Goal: Information Seeking & Learning: Check status

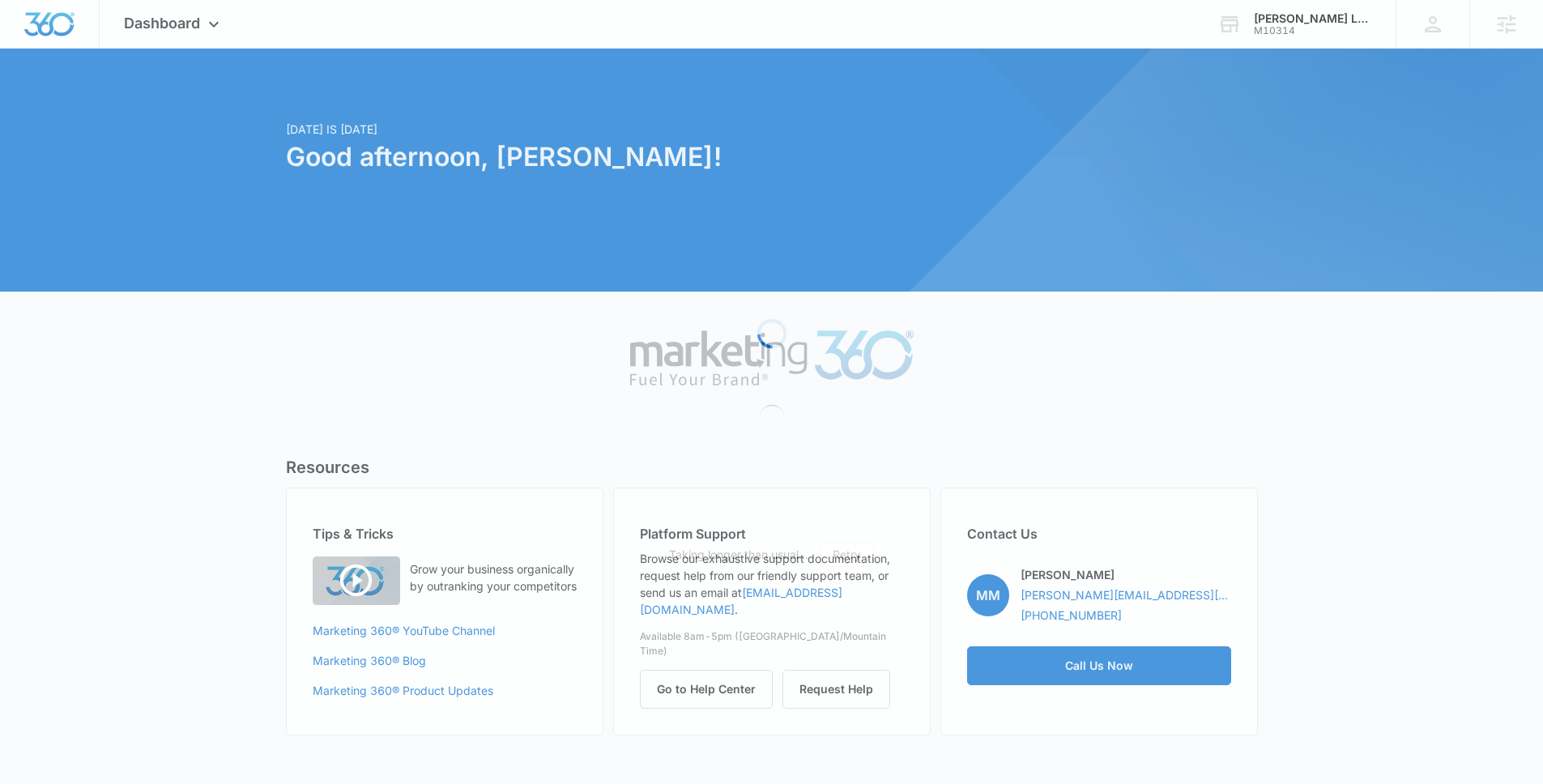
scroll to position [1520, 0]
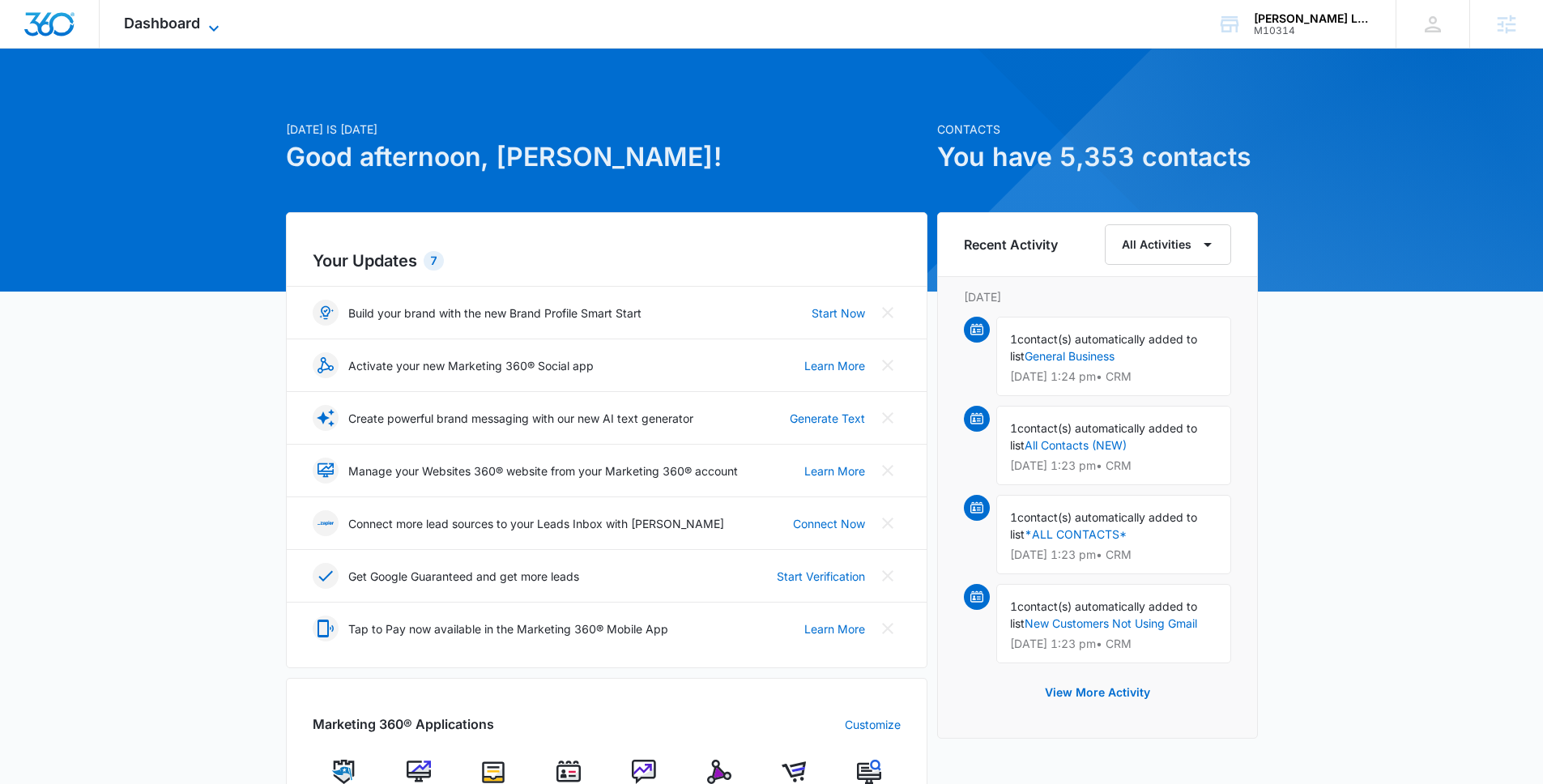
click at [195, 25] on span "Dashboard" at bounding box center [161, 23] width 76 height 17
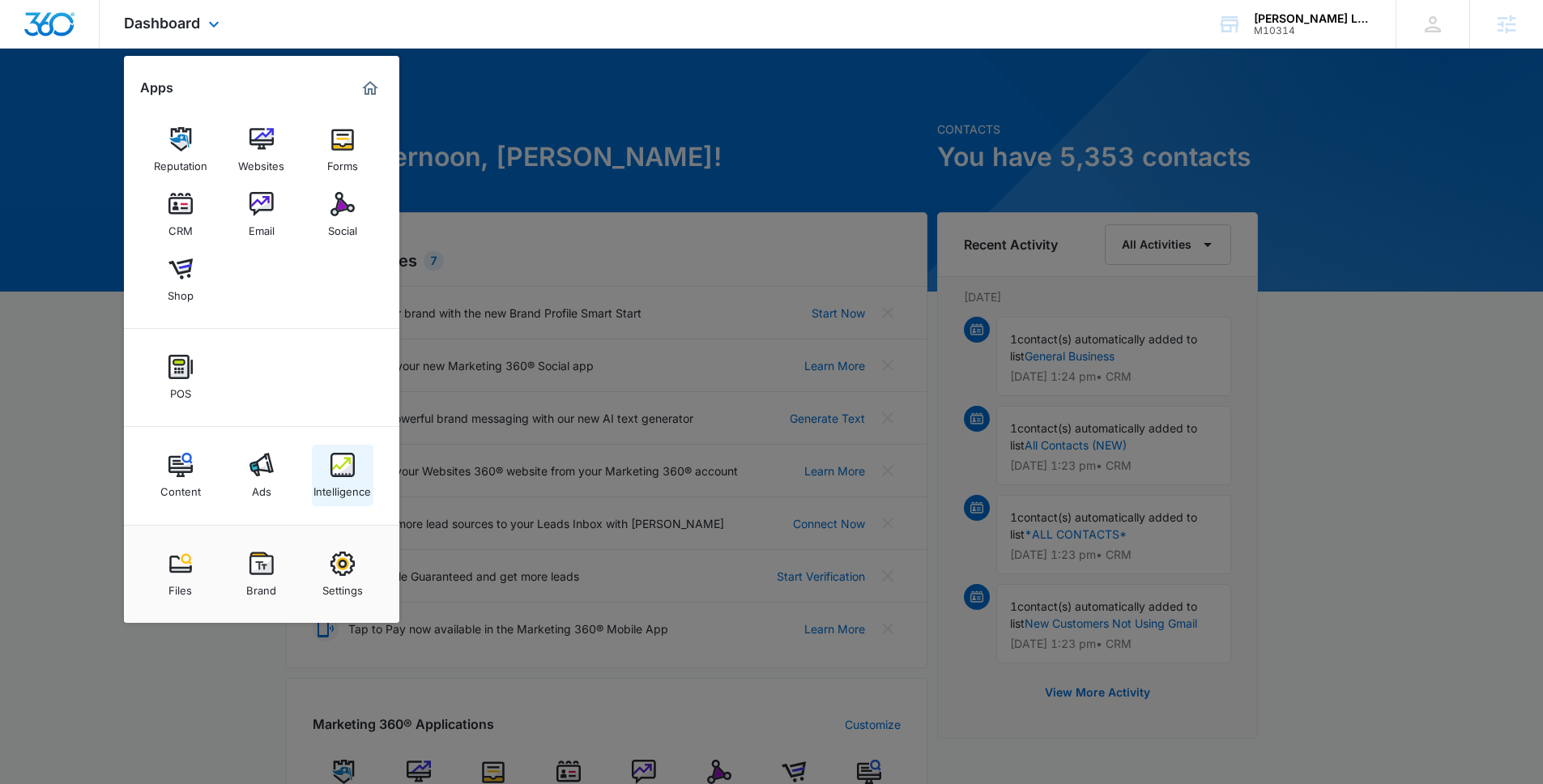
click at [335, 459] on img at bounding box center [342, 465] width 25 height 25
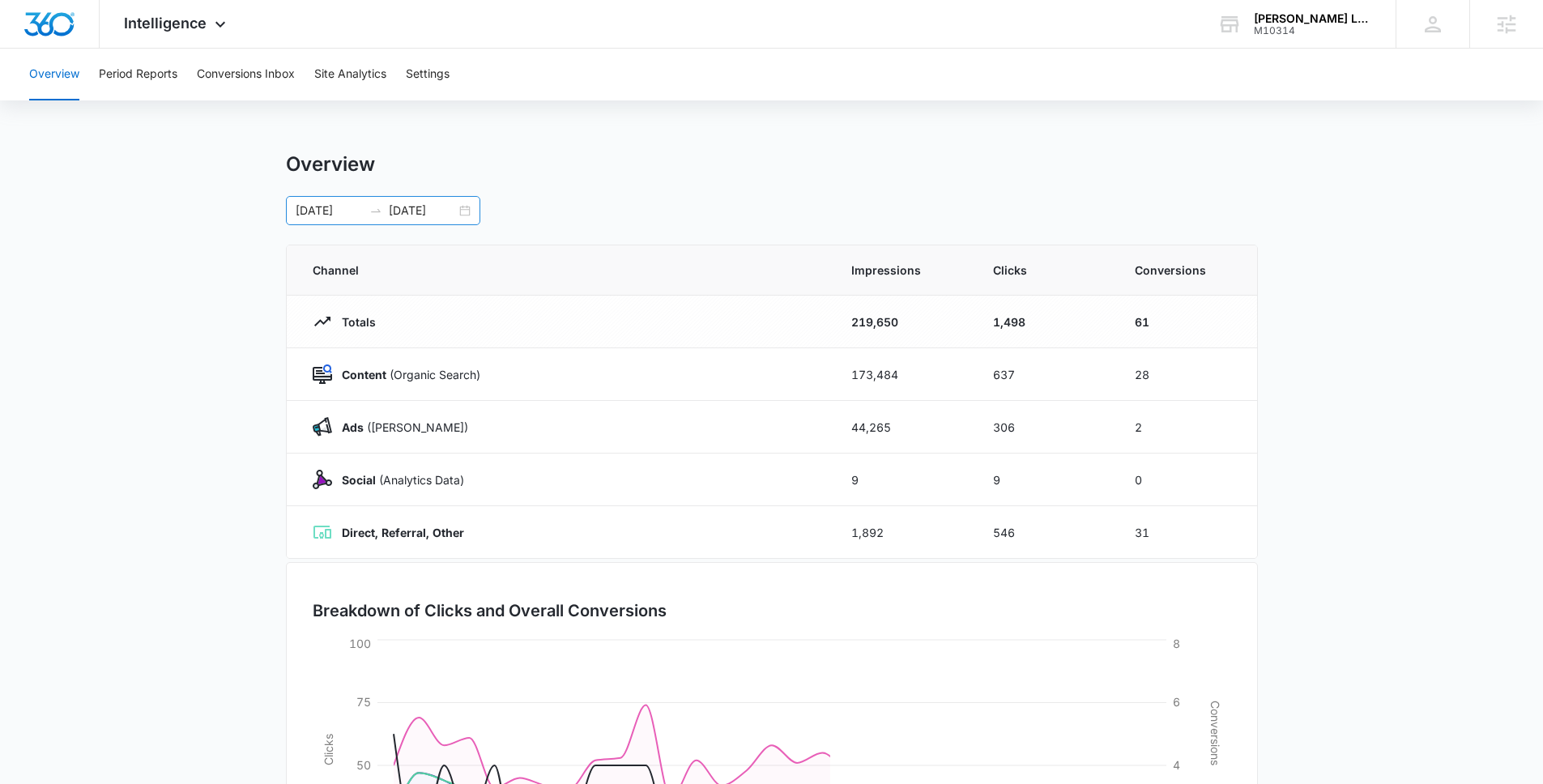
click at [468, 205] on div "[DATE] [DATE]" at bounding box center [383, 210] width 194 height 29
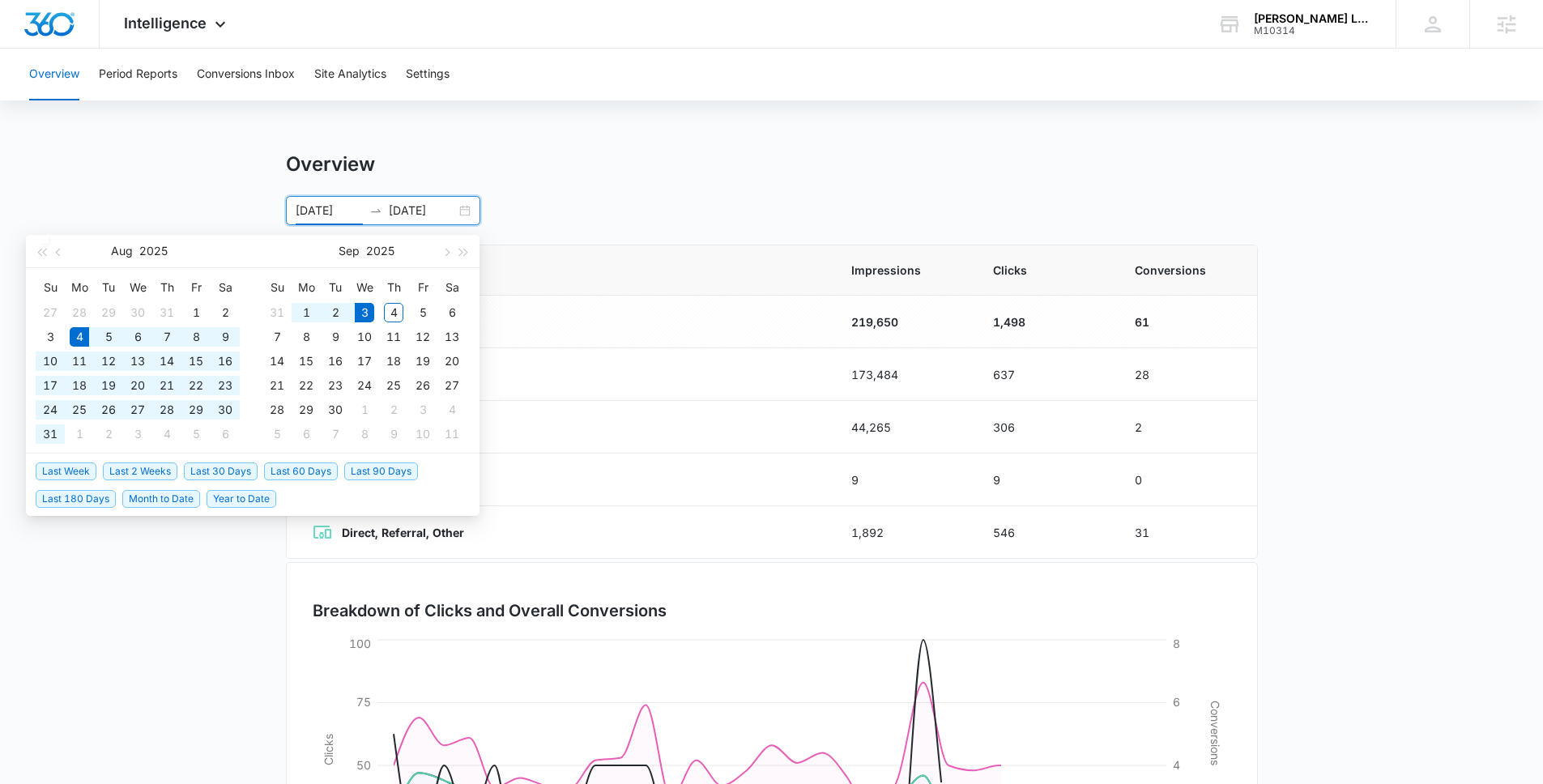
type input "[DATE]"
click at [219, 474] on span "Last 30 Days" at bounding box center [221, 470] width 74 height 17
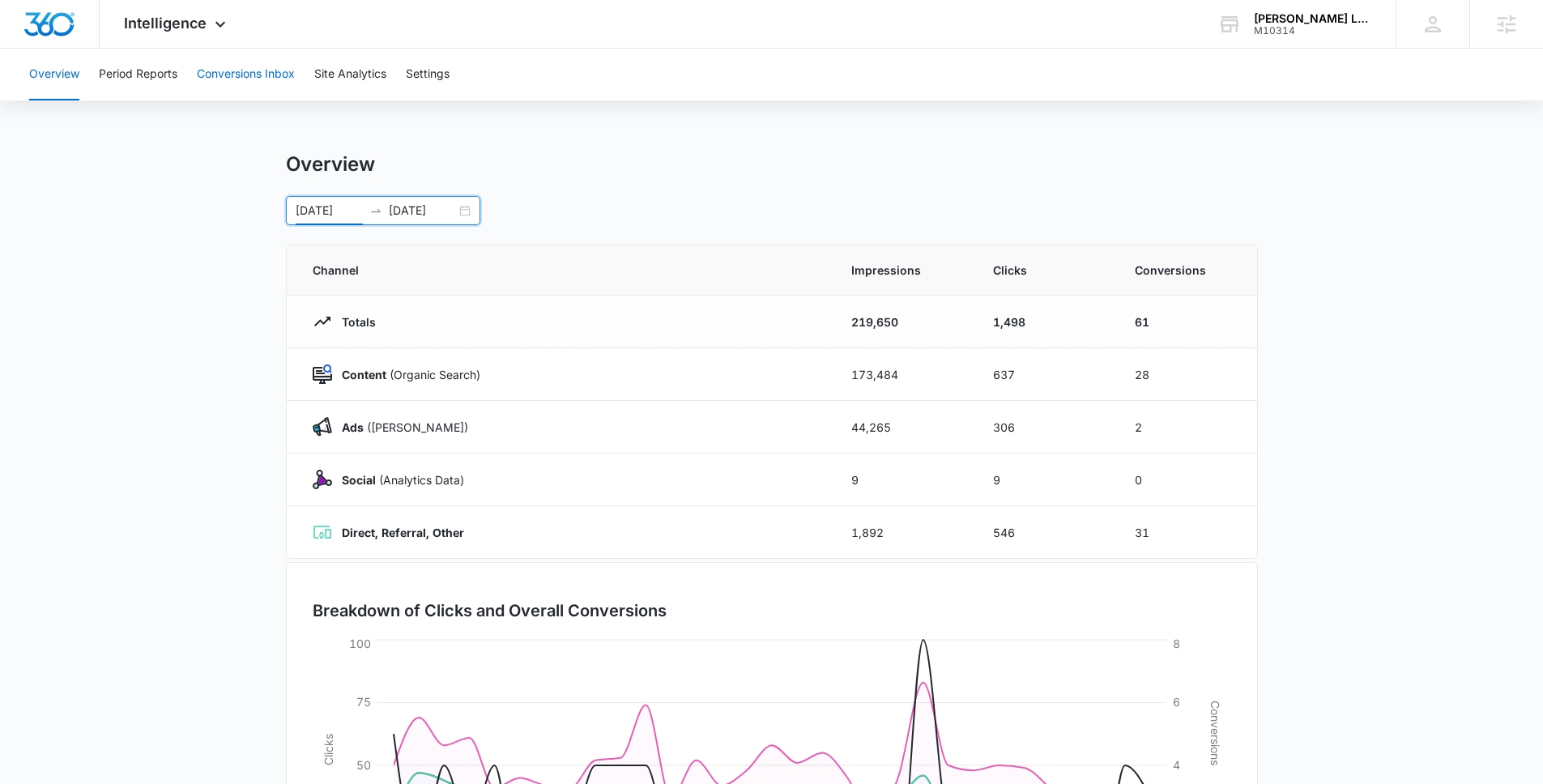
click at [234, 82] on button "Conversions Inbox" at bounding box center [245, 74] width 98 height 52
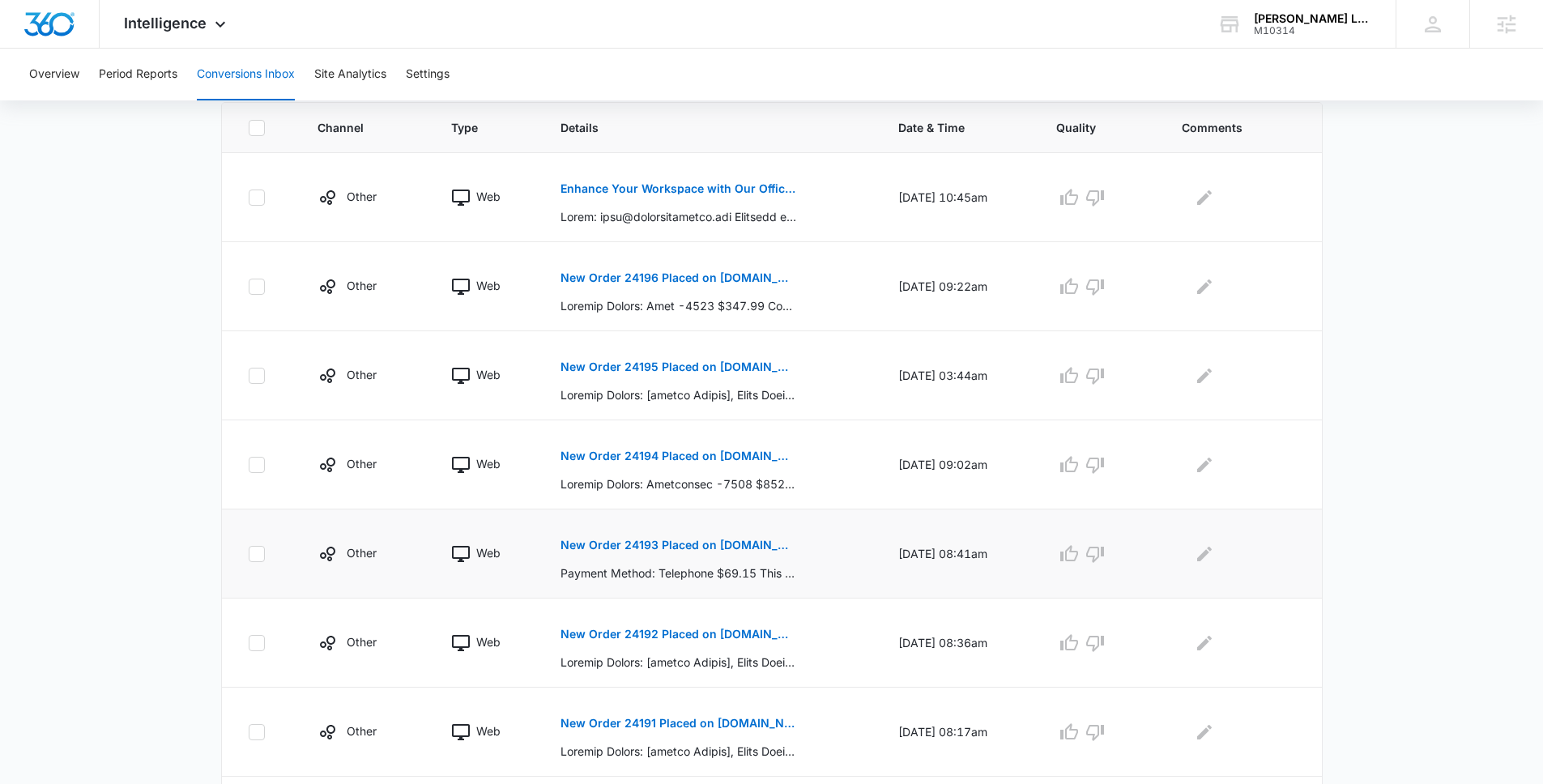
scroll to position [362, 0]
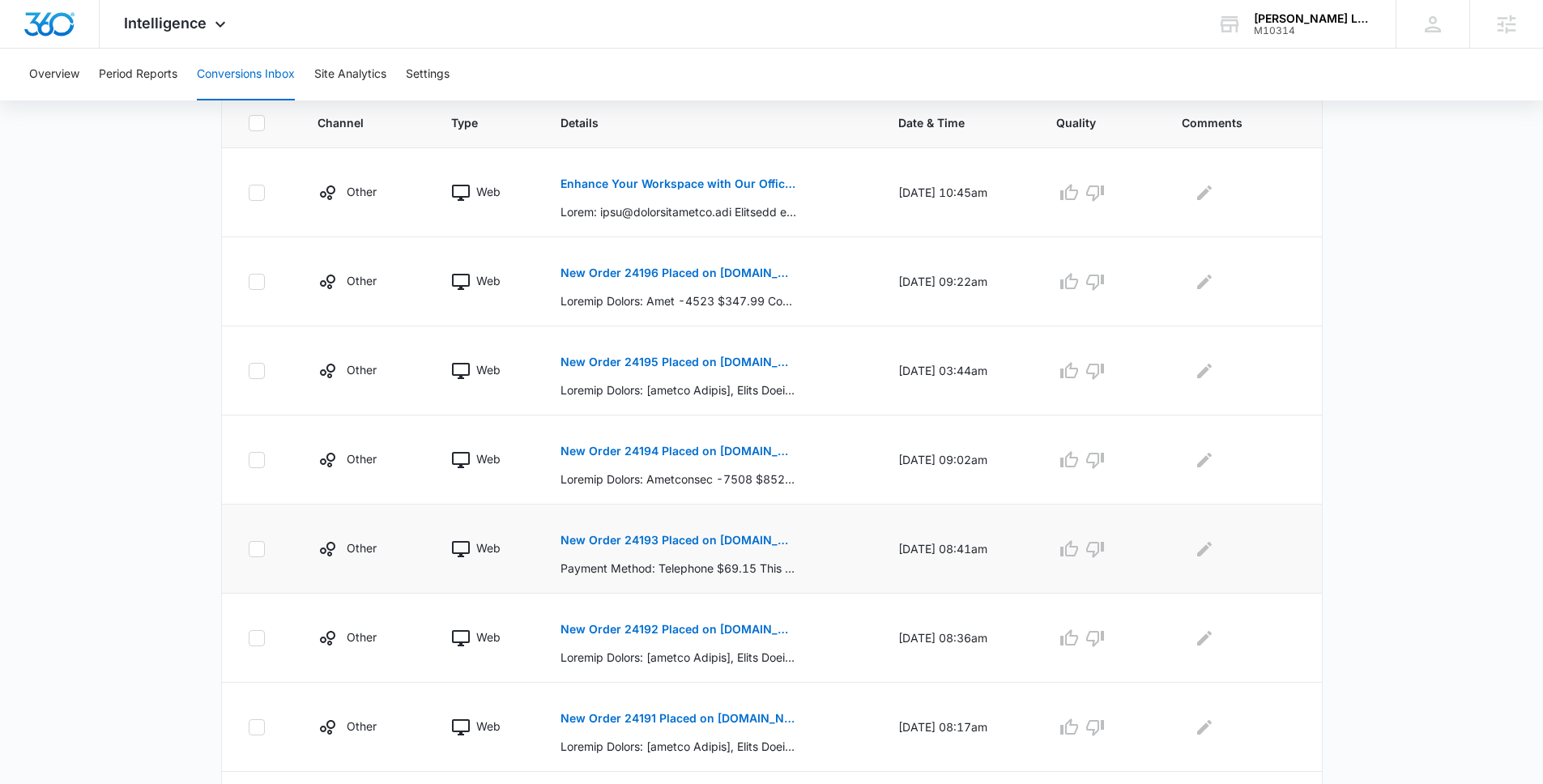
click at [614, 546] on button "New Order 24193 Placed on [DOMAIN_NAME]" at bounding box center [679, 540] width 236 height 38
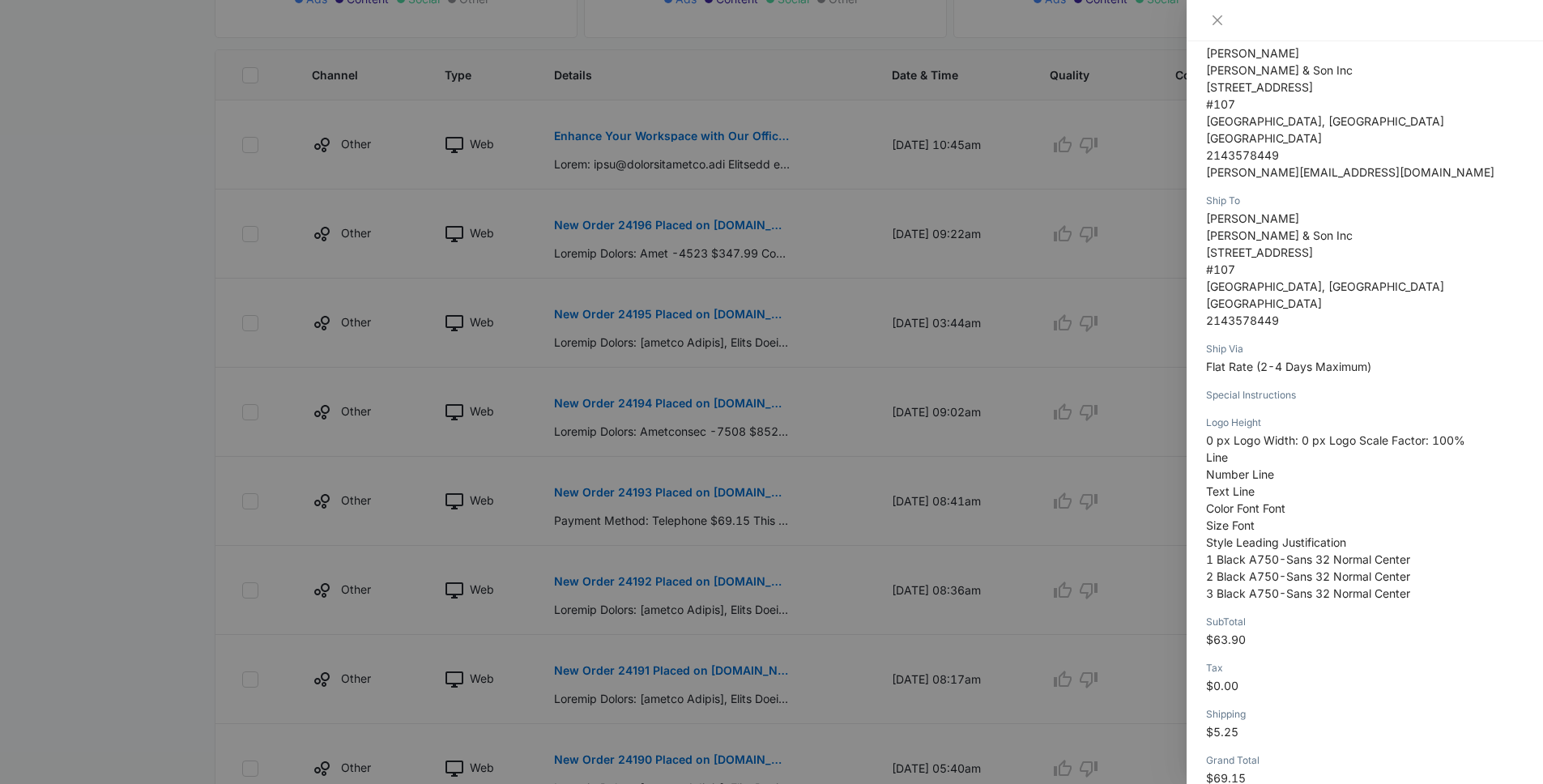
scroll to position [0, 0]
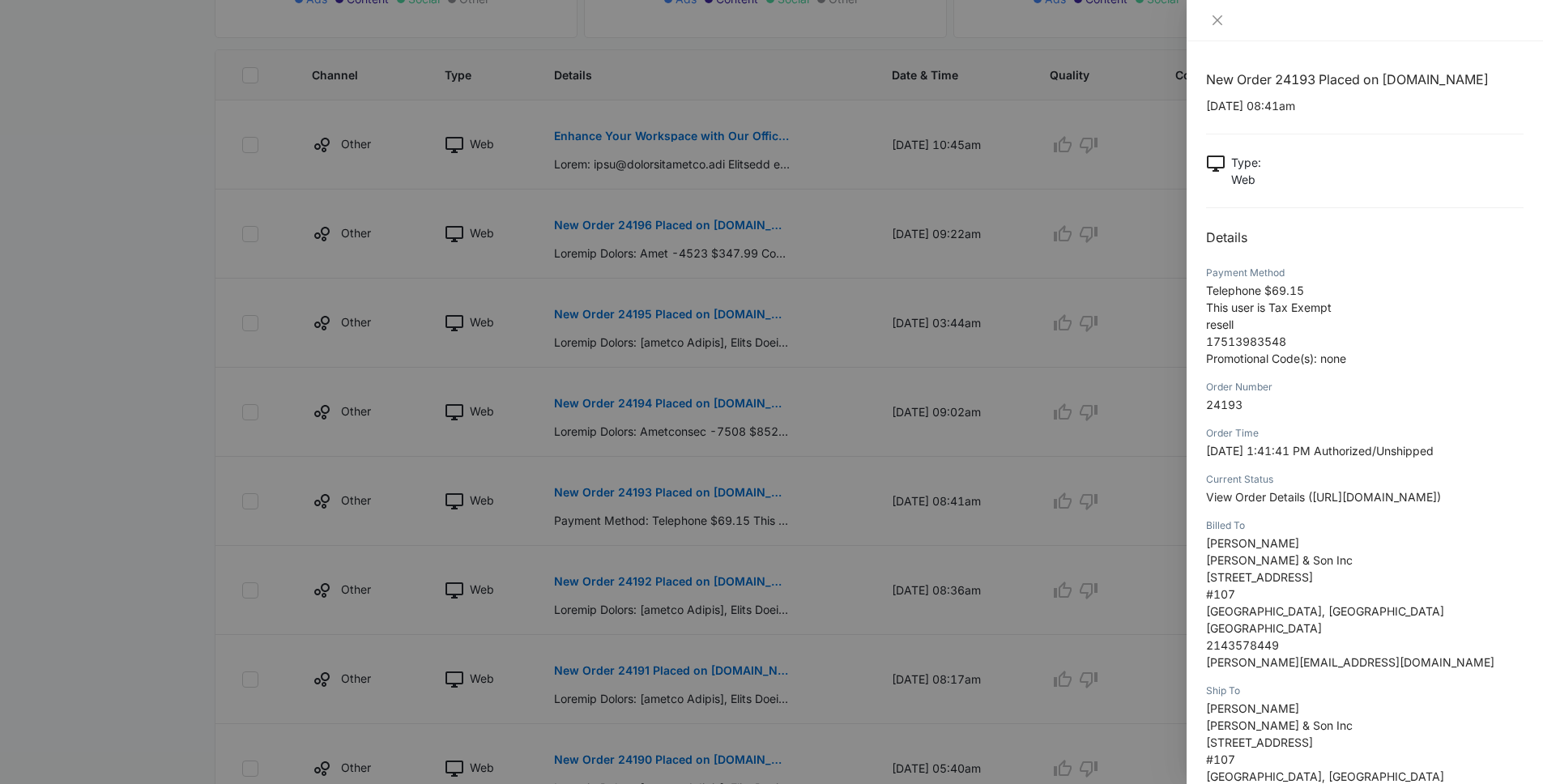
click at [1030, 464] on div at bounding box center [772, 392] width 1543 height 784
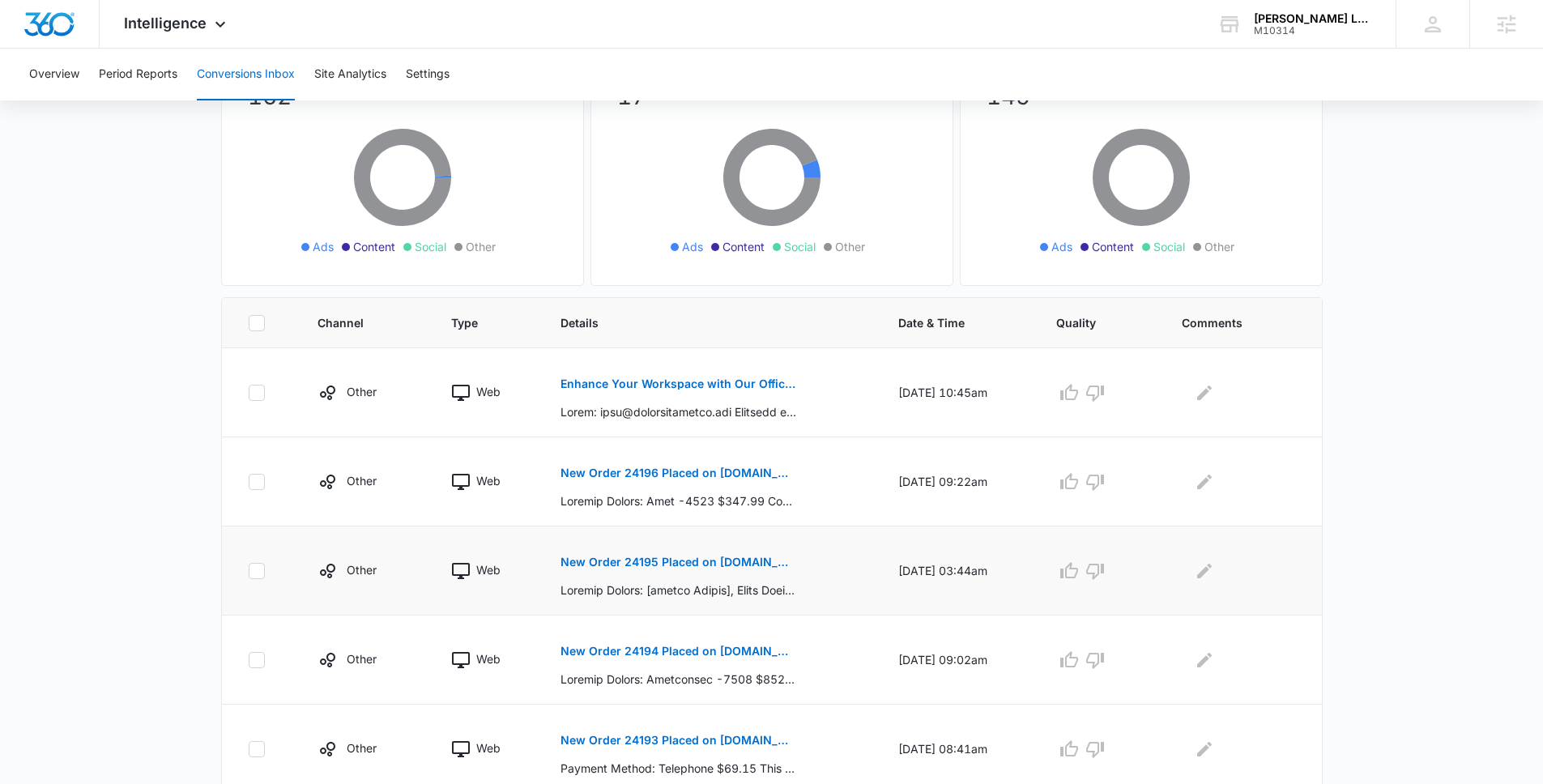
scroll to position [142, 0]
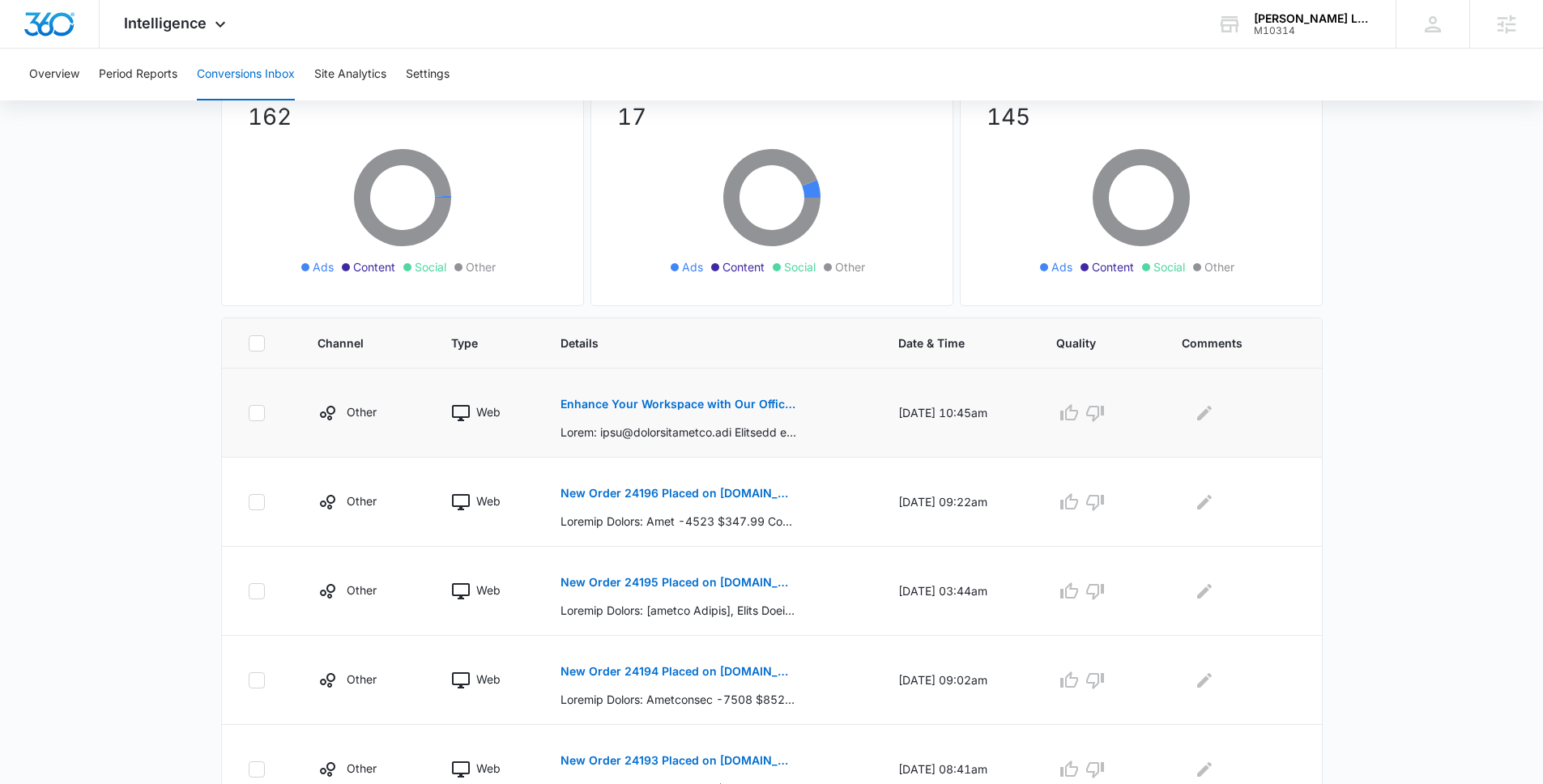
click at [653, 404] on p "Enhance Your Workspace with Our Office Solutions" at bounding box center [679, 404] width 236 height 11
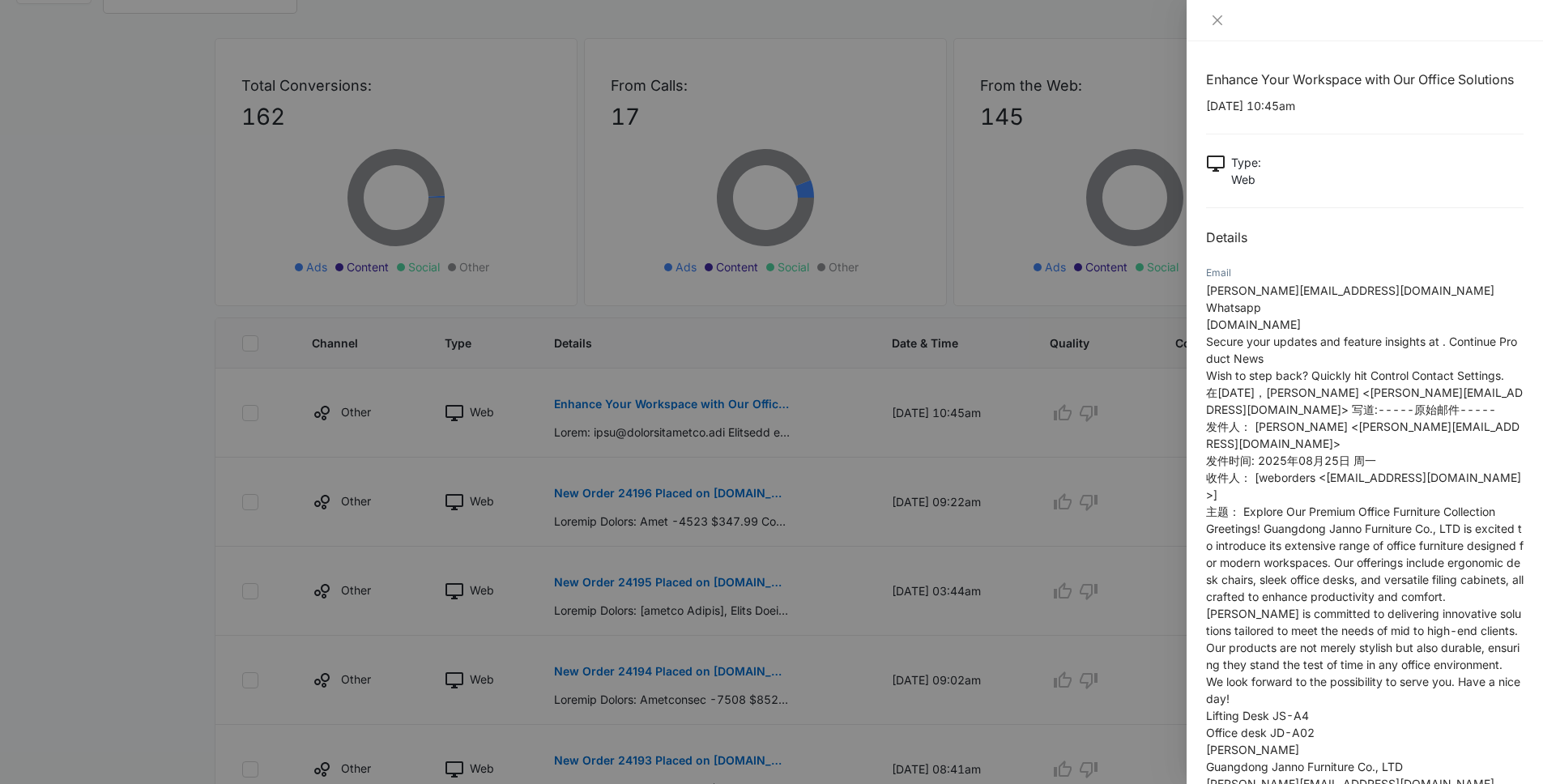
click at [1062, 542] on div at bounding box center [772, 392] width 1543 height 784
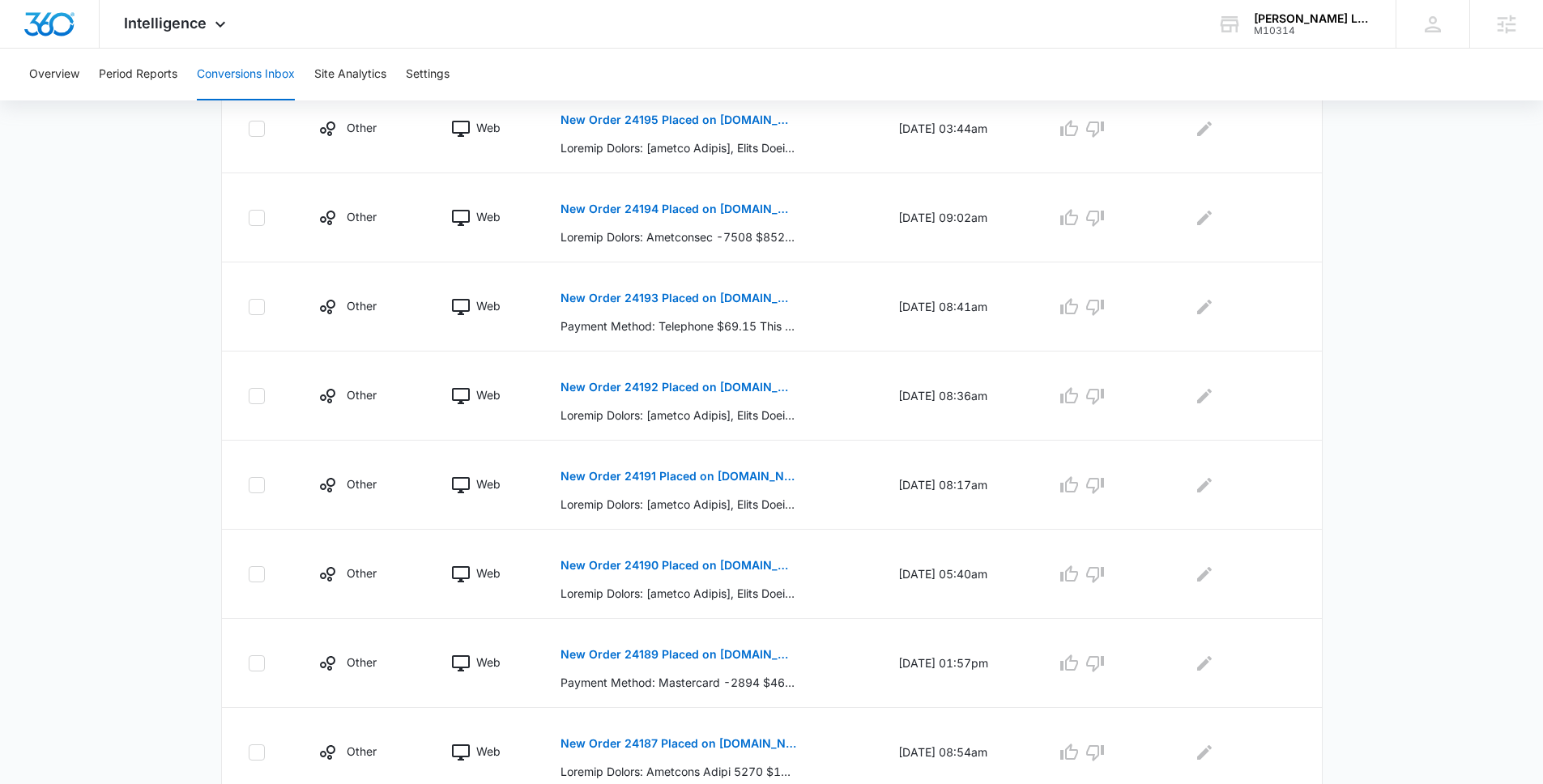
scroll to position [667, 0]
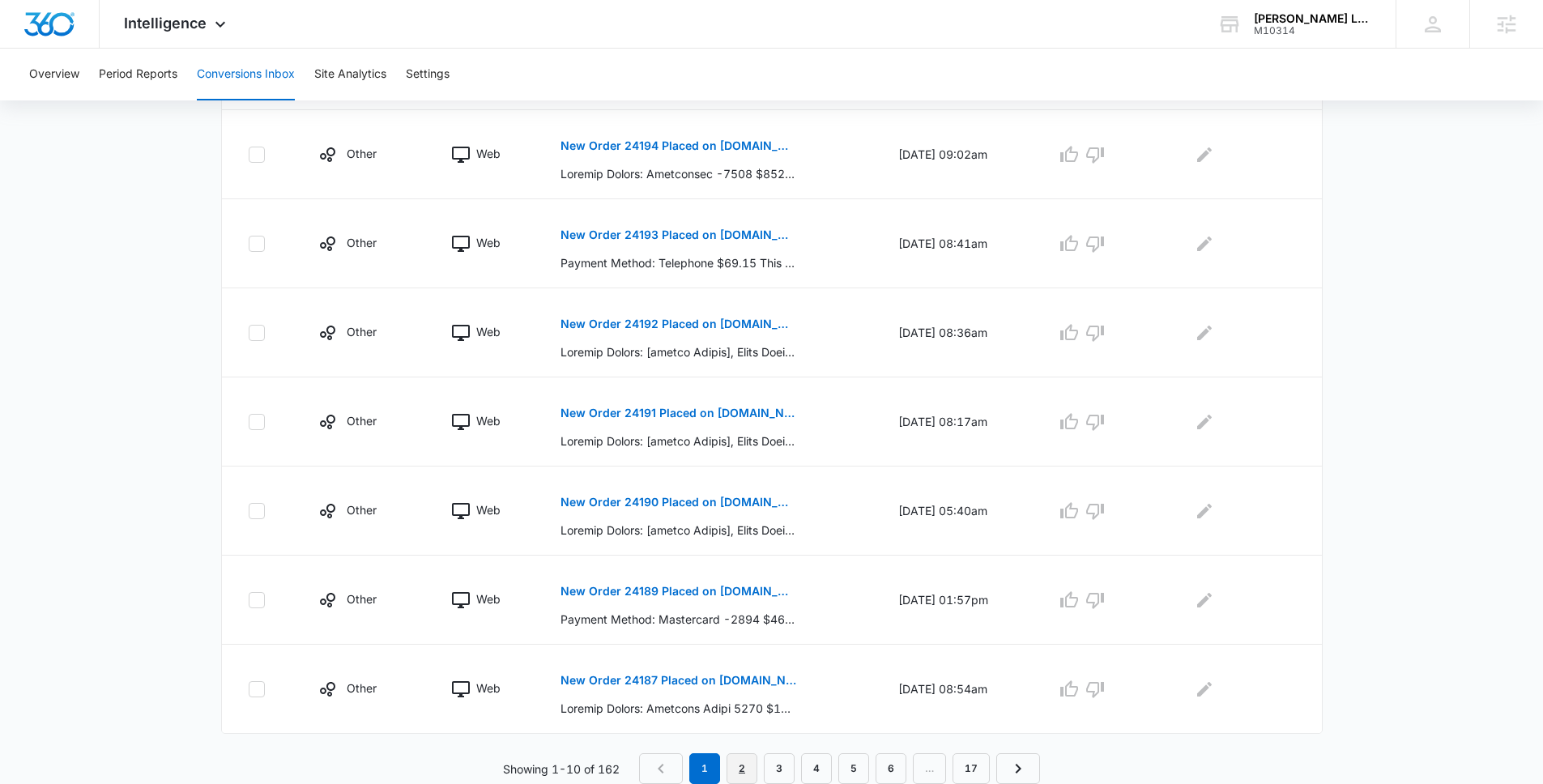
click at [752, 768] on link "2" at bounding box center [742, 768] width 31 height 31
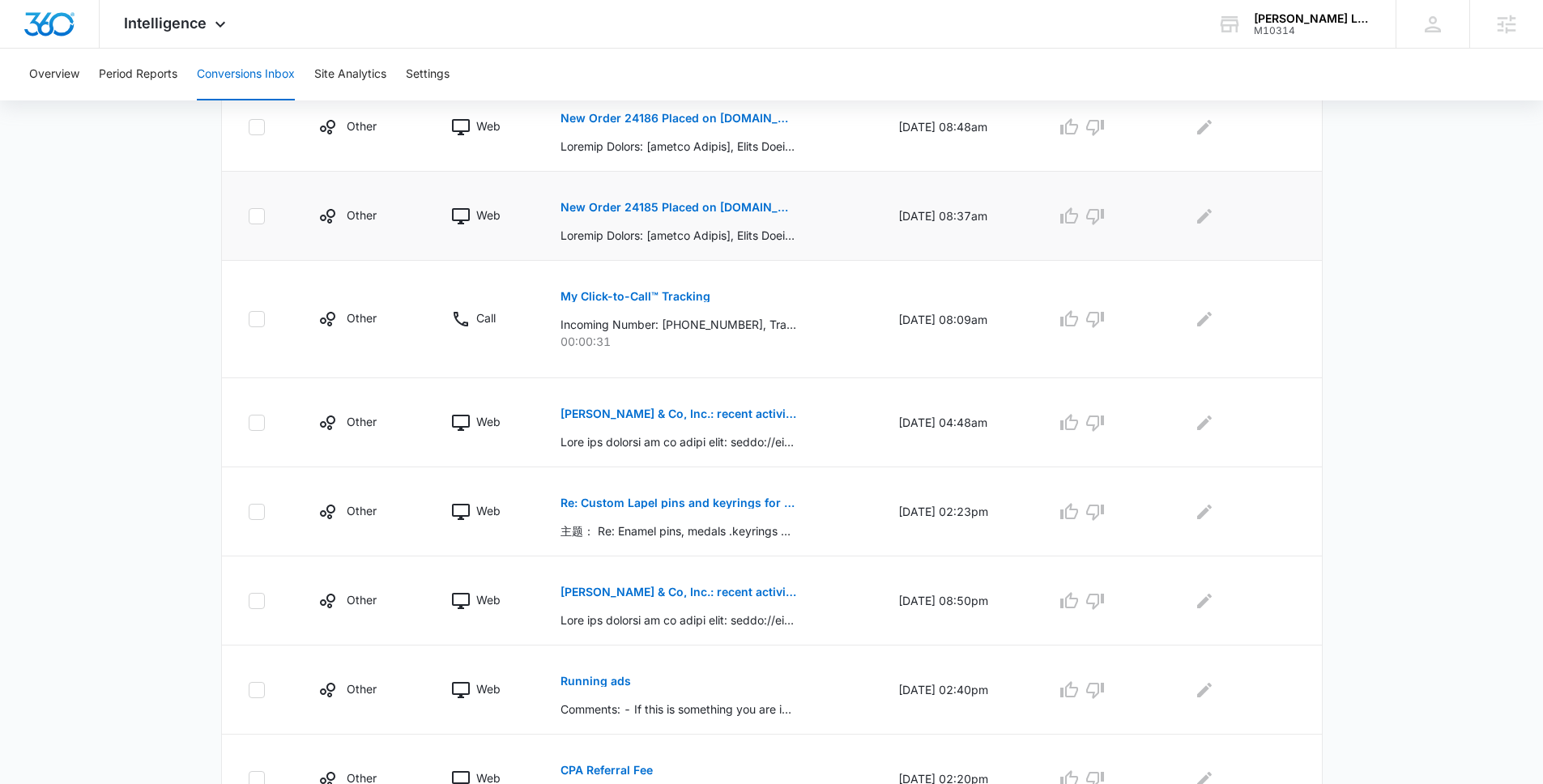
scroll to position [433, 0]
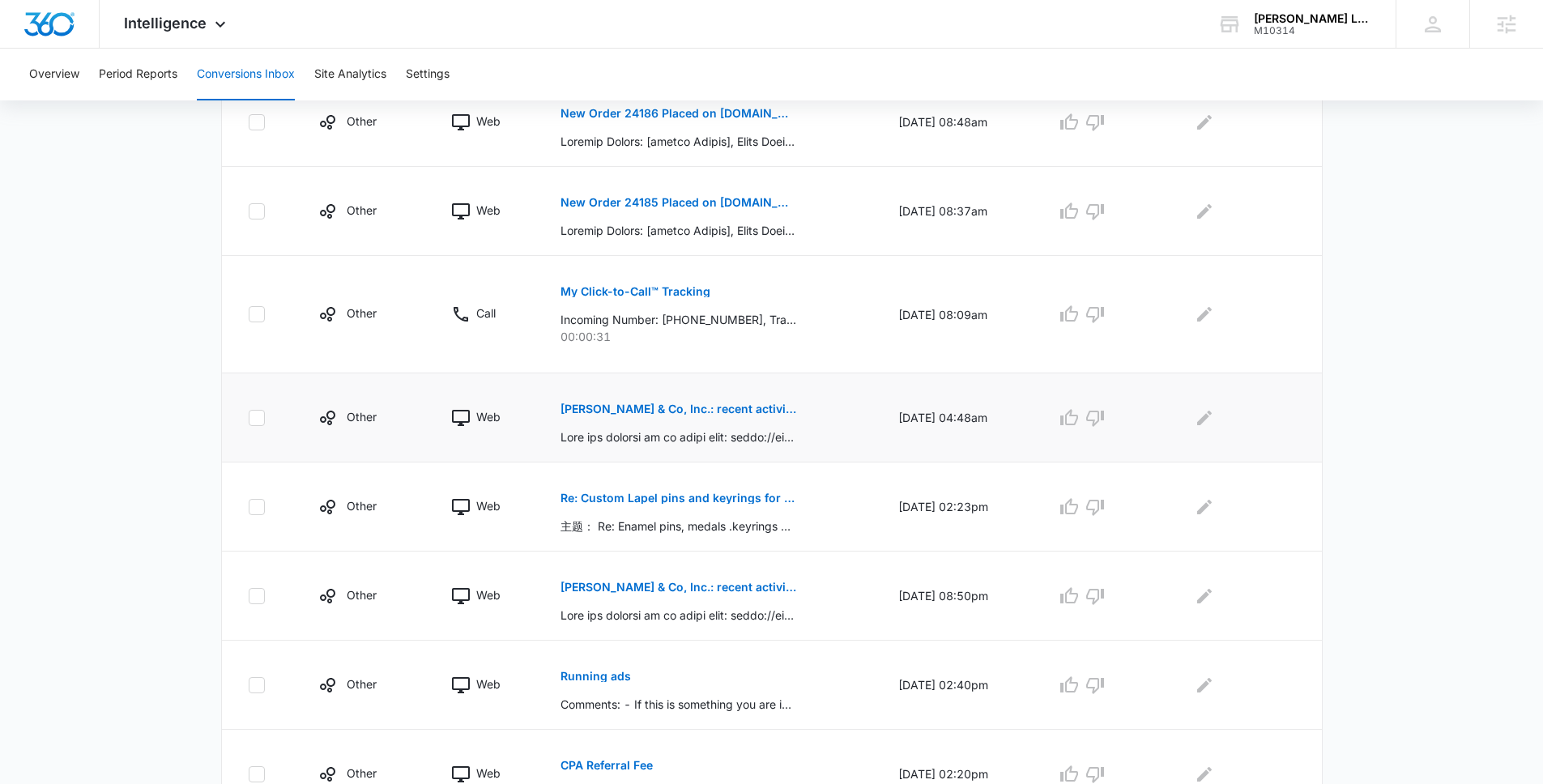
click at [654, 402] on button "[PERSON_NAME] & Co, Inc.: recent activity in" at bounding box center [679, 409] width 236 height 38
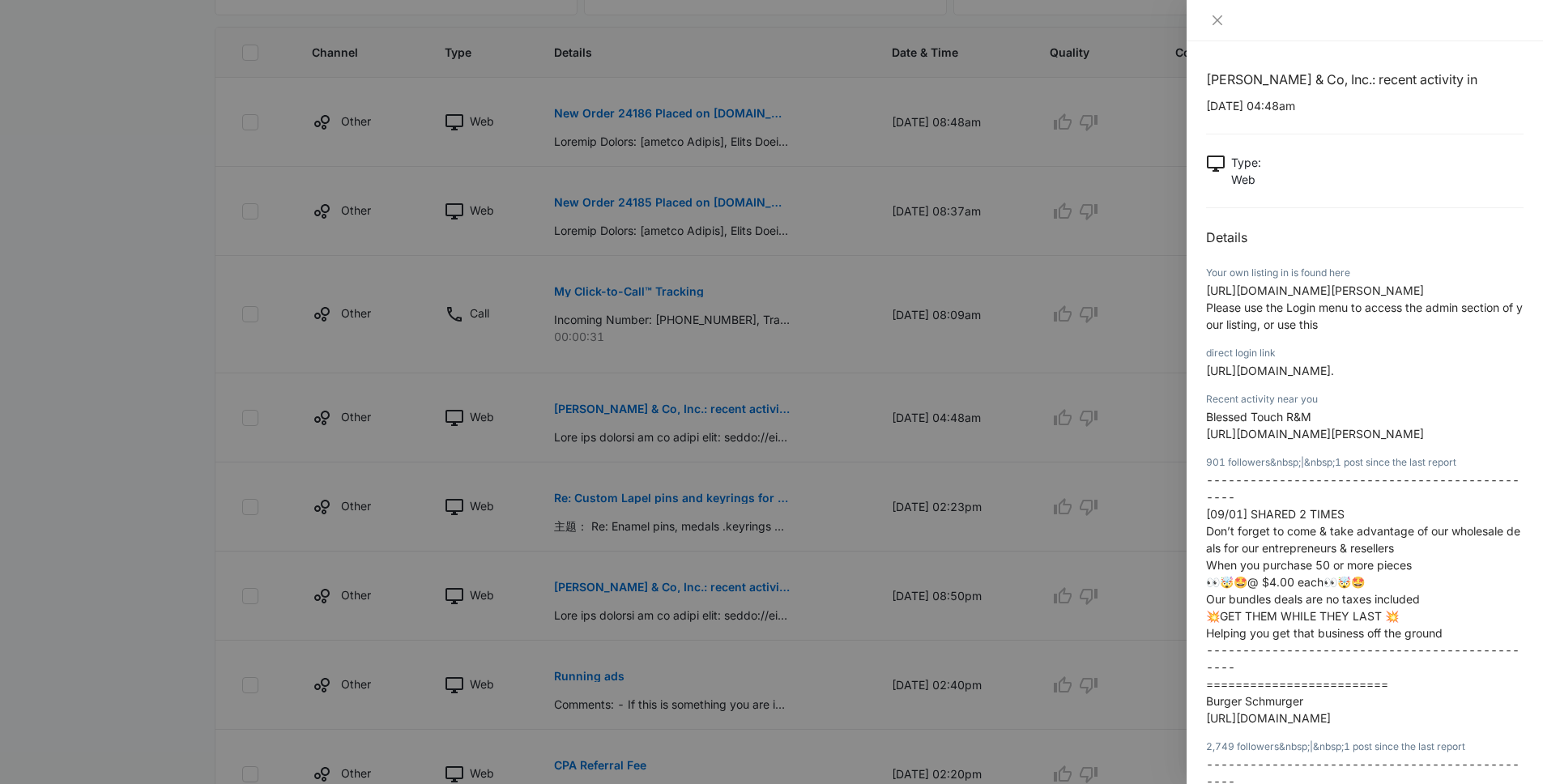
click at [1055, 387] on div at bounding box center [772, 392] width 1543 height 784
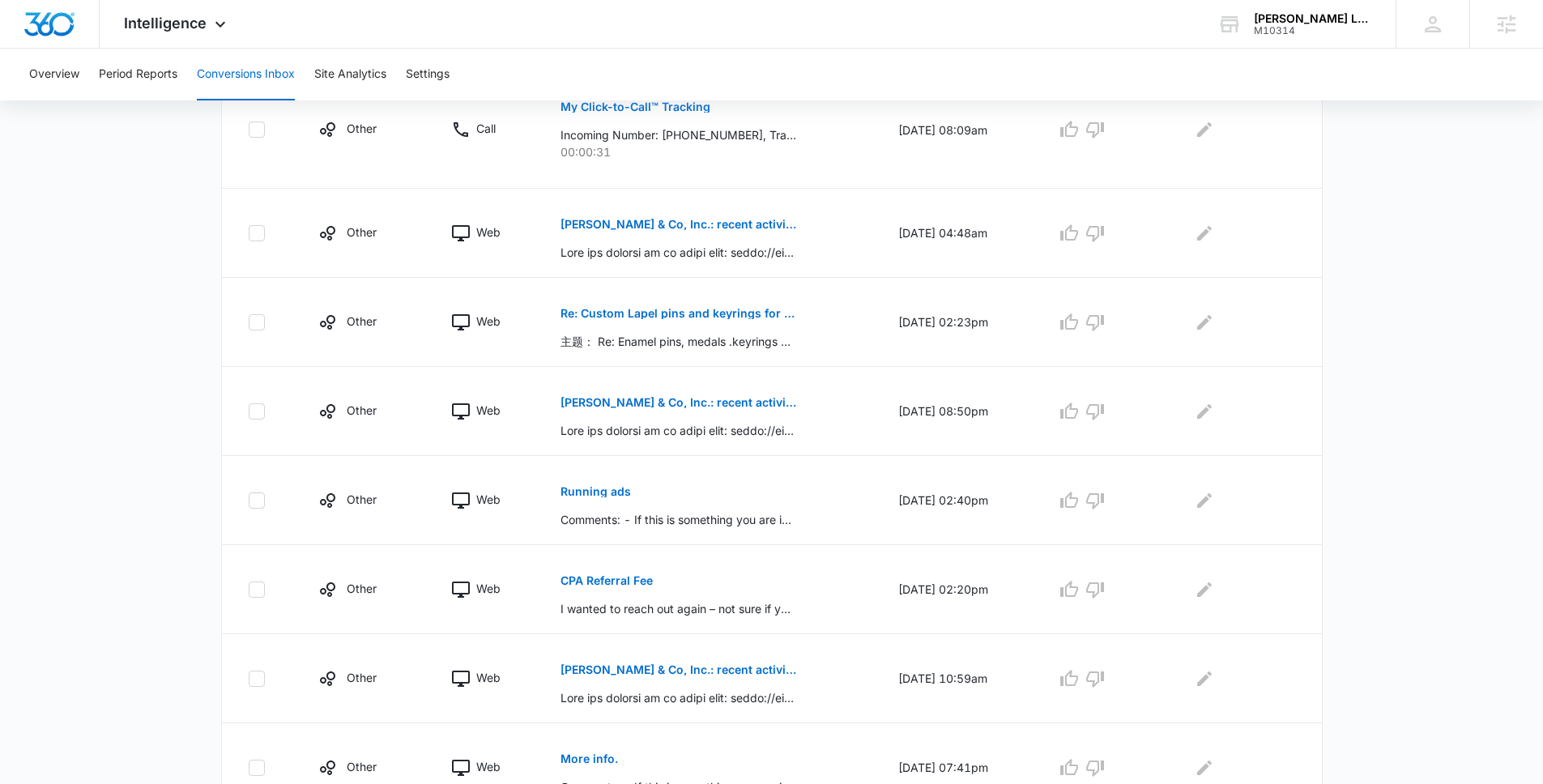
scroll to position [695, 0]
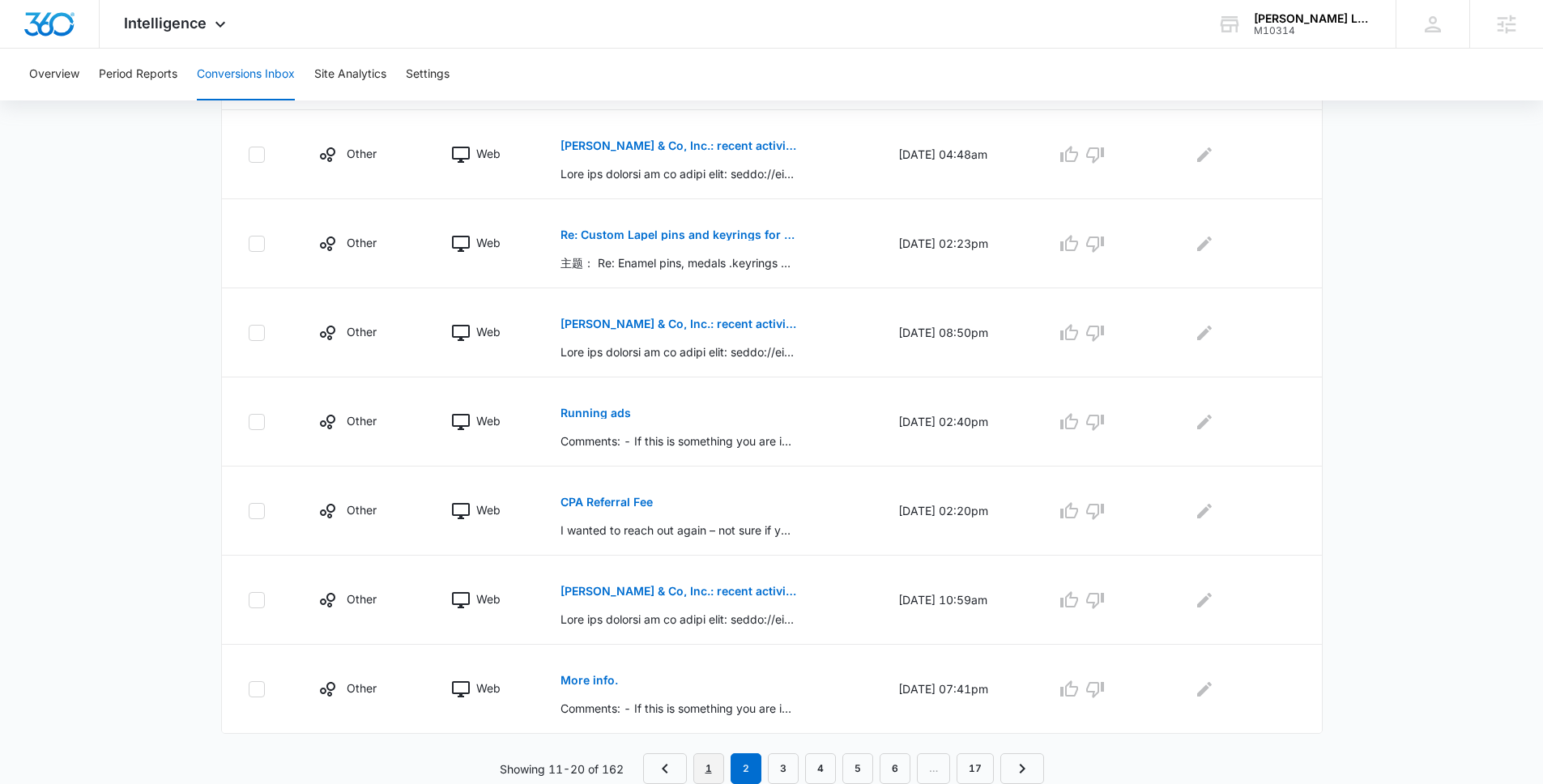
click at [706, 766] on link "1" at bounding box center [709, 768] width 31 height 31
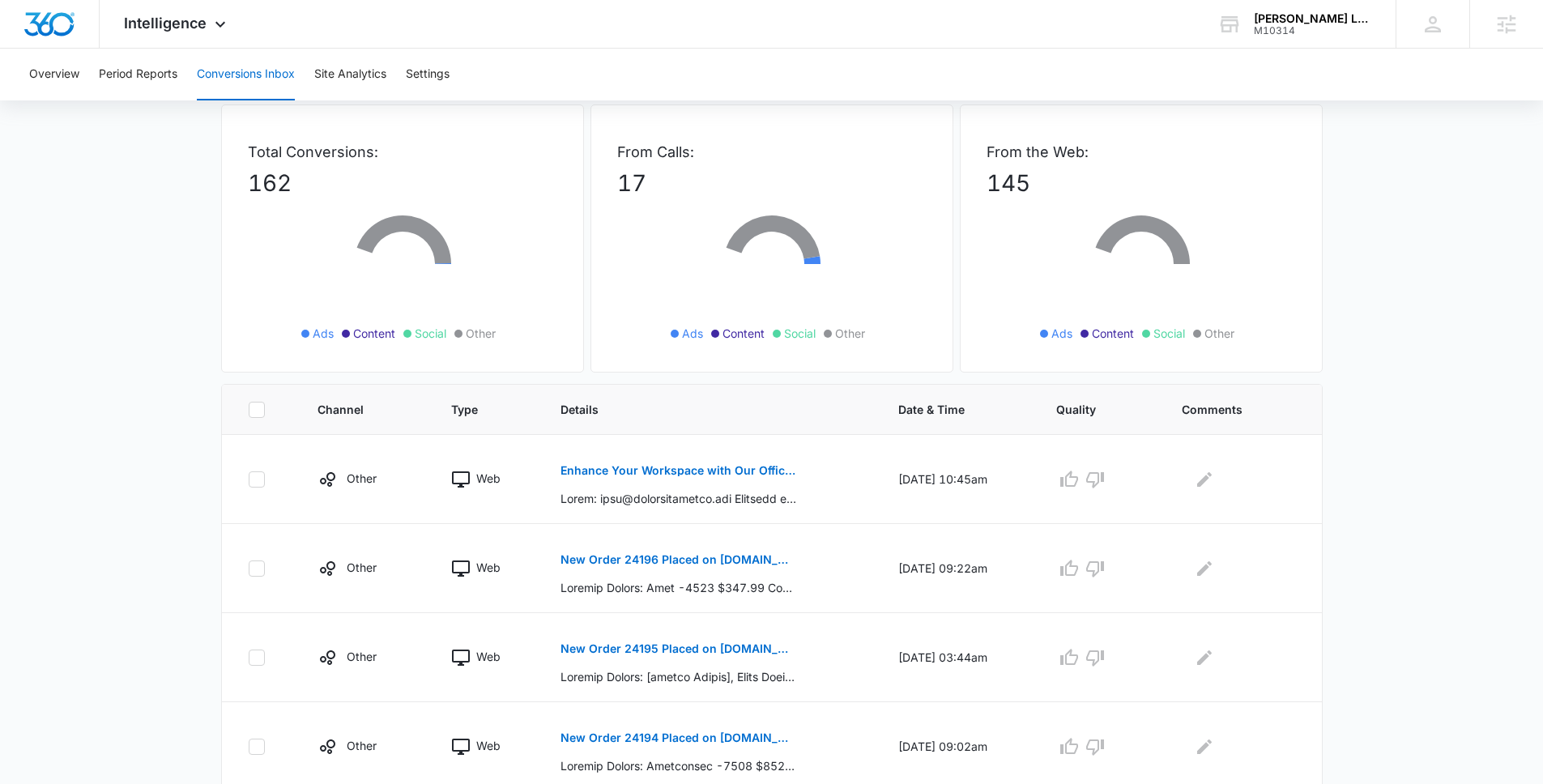
scroll to position [93, 0]
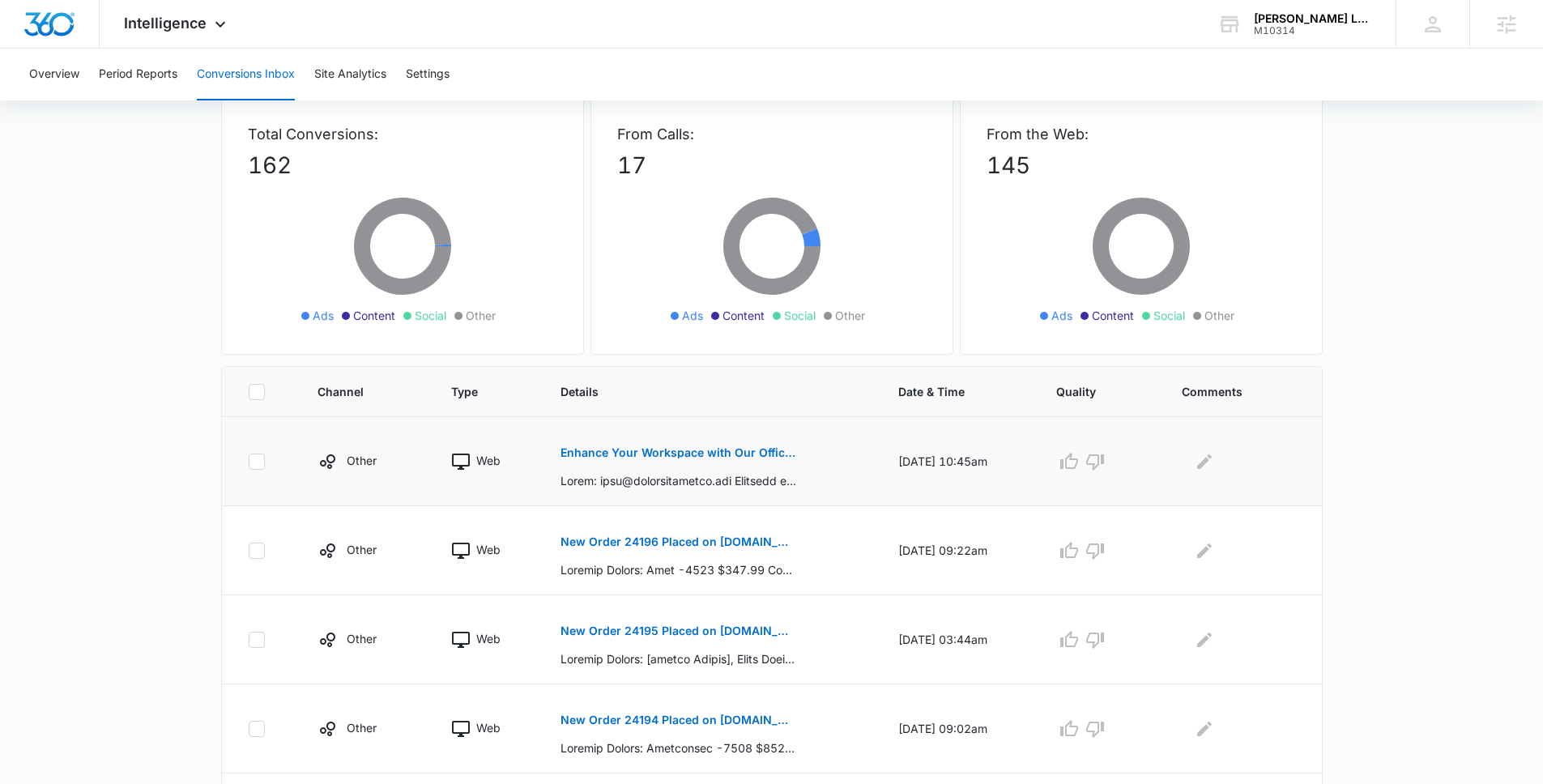
click at [594, 455] on p "Enhance Your Workspace with Our Office Solutions" at bounding box center [679, 453] width 236 height 11
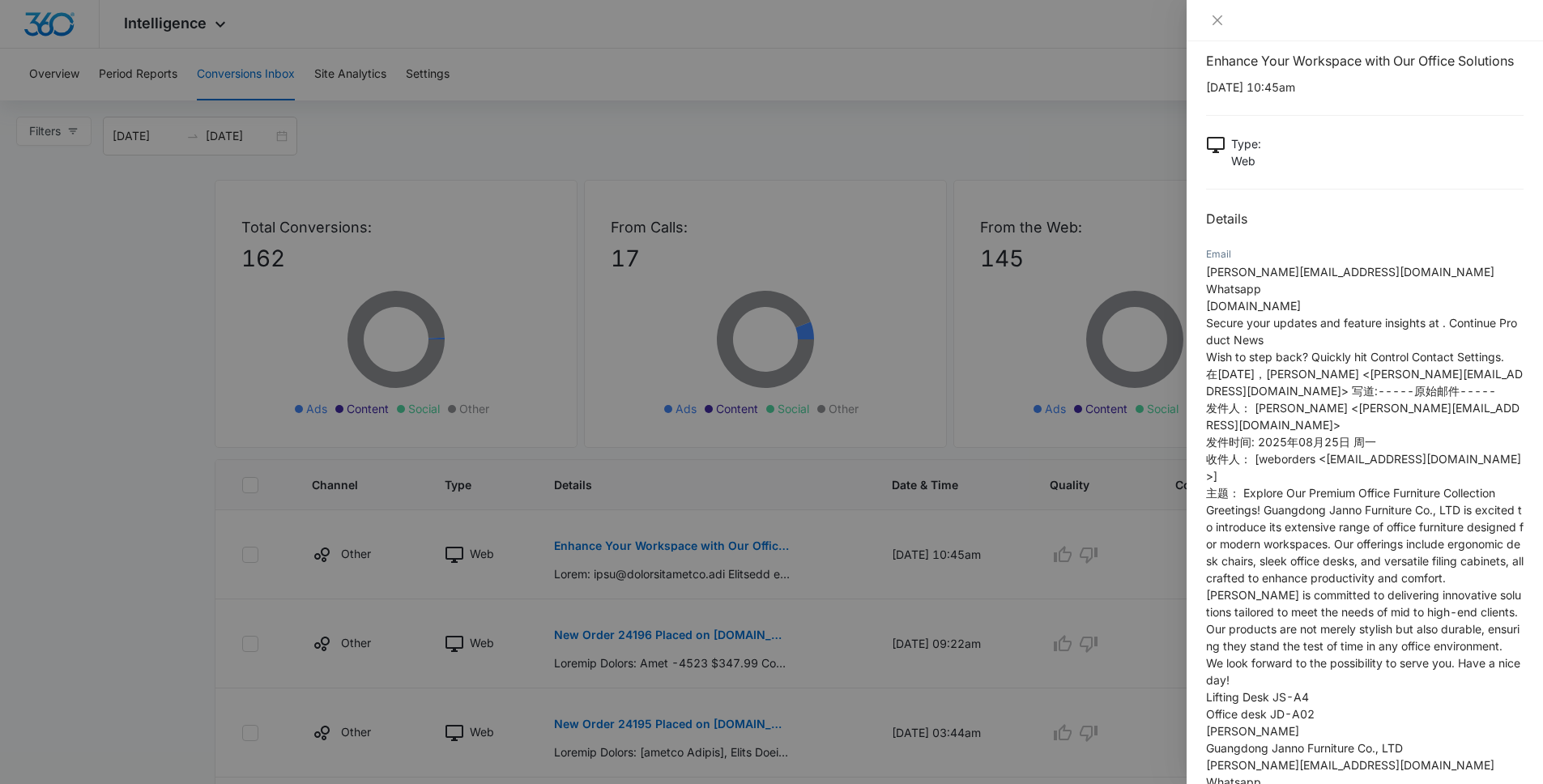
scroll to position [0, 0]
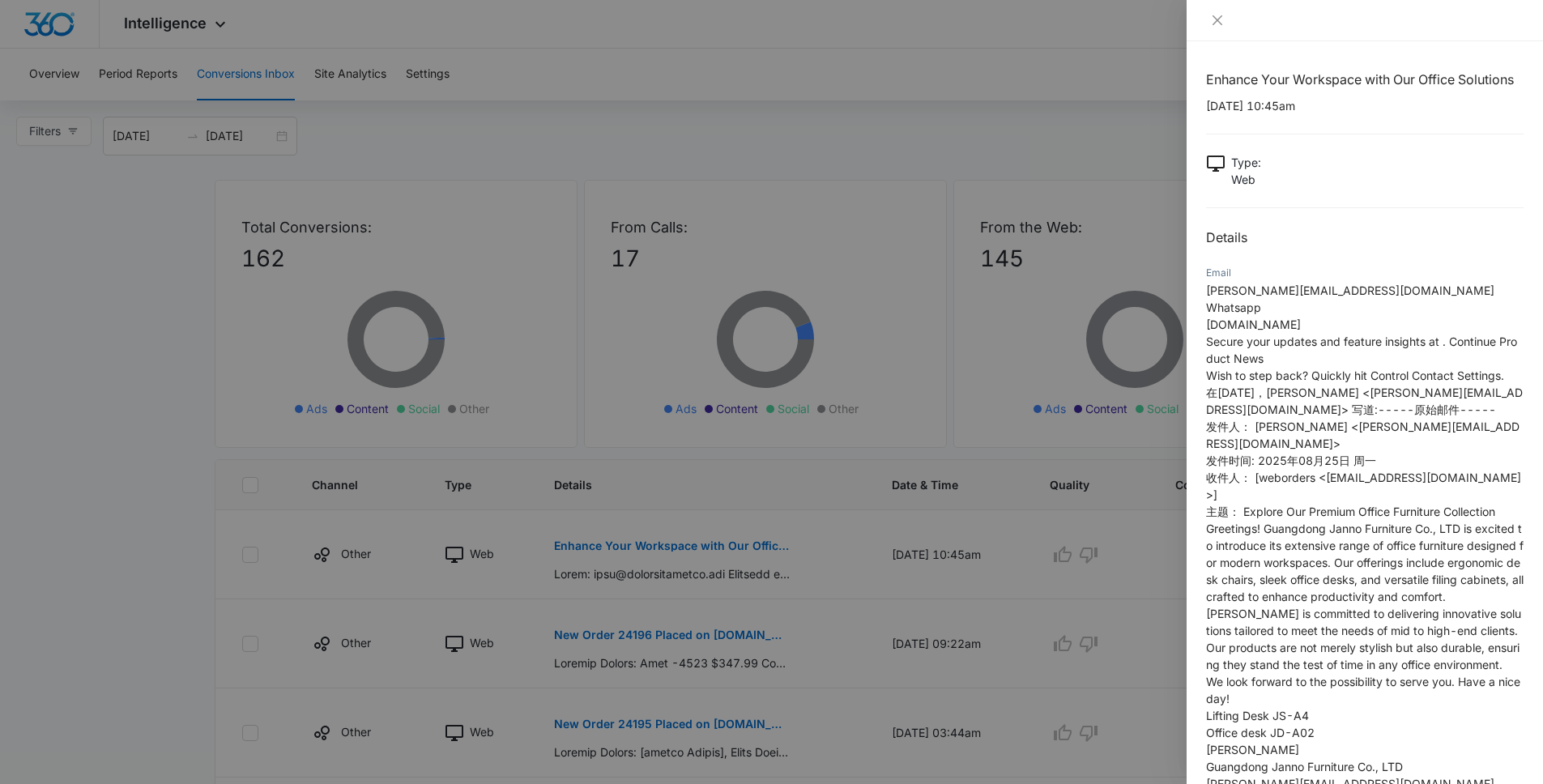
click at [1079, 446] on div at bounding box center [772, 392] width 1543 height 784
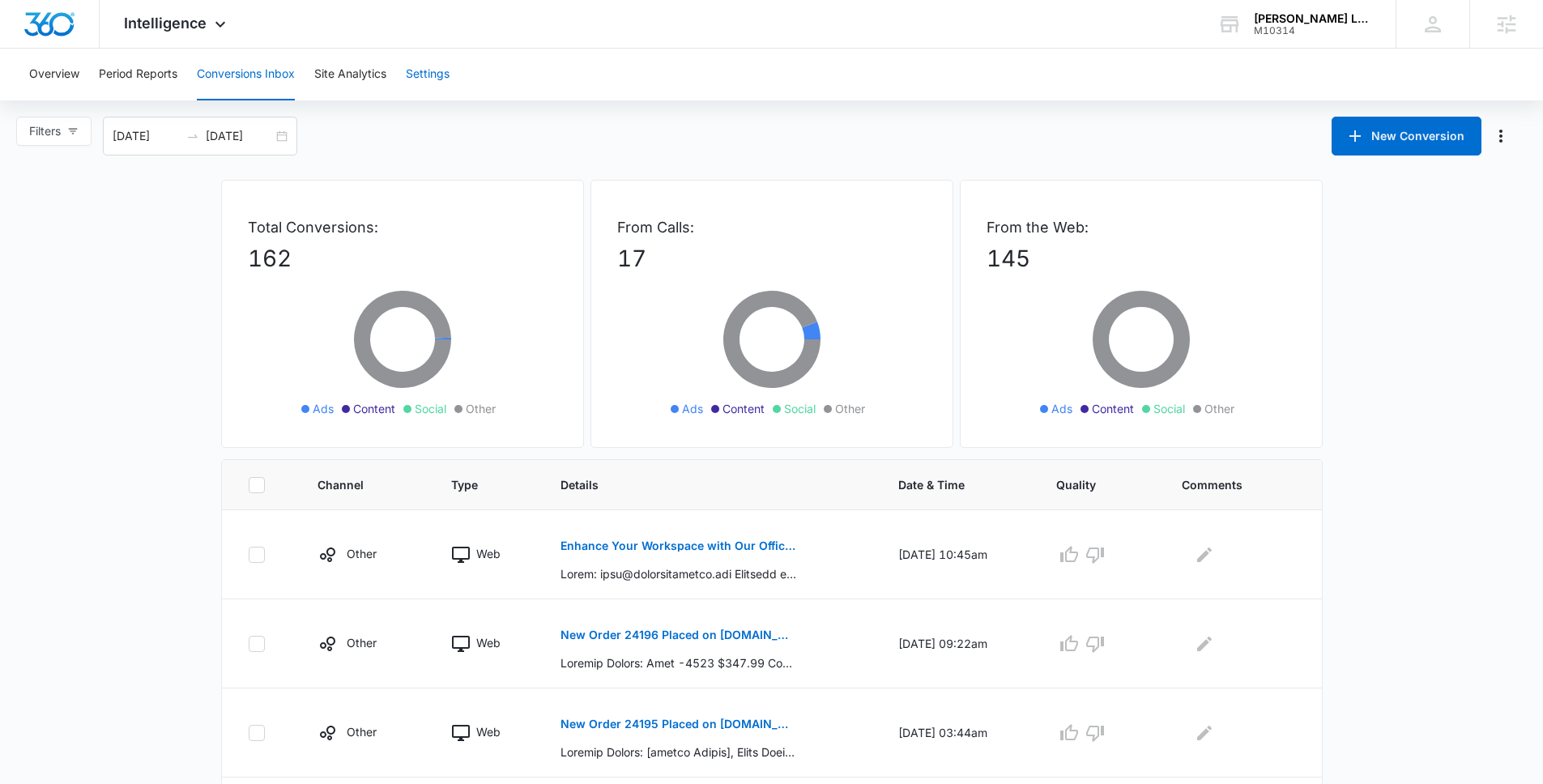
click at [417, 76] on button "Settings" at bounding box center [428, 74] width 44 height 52
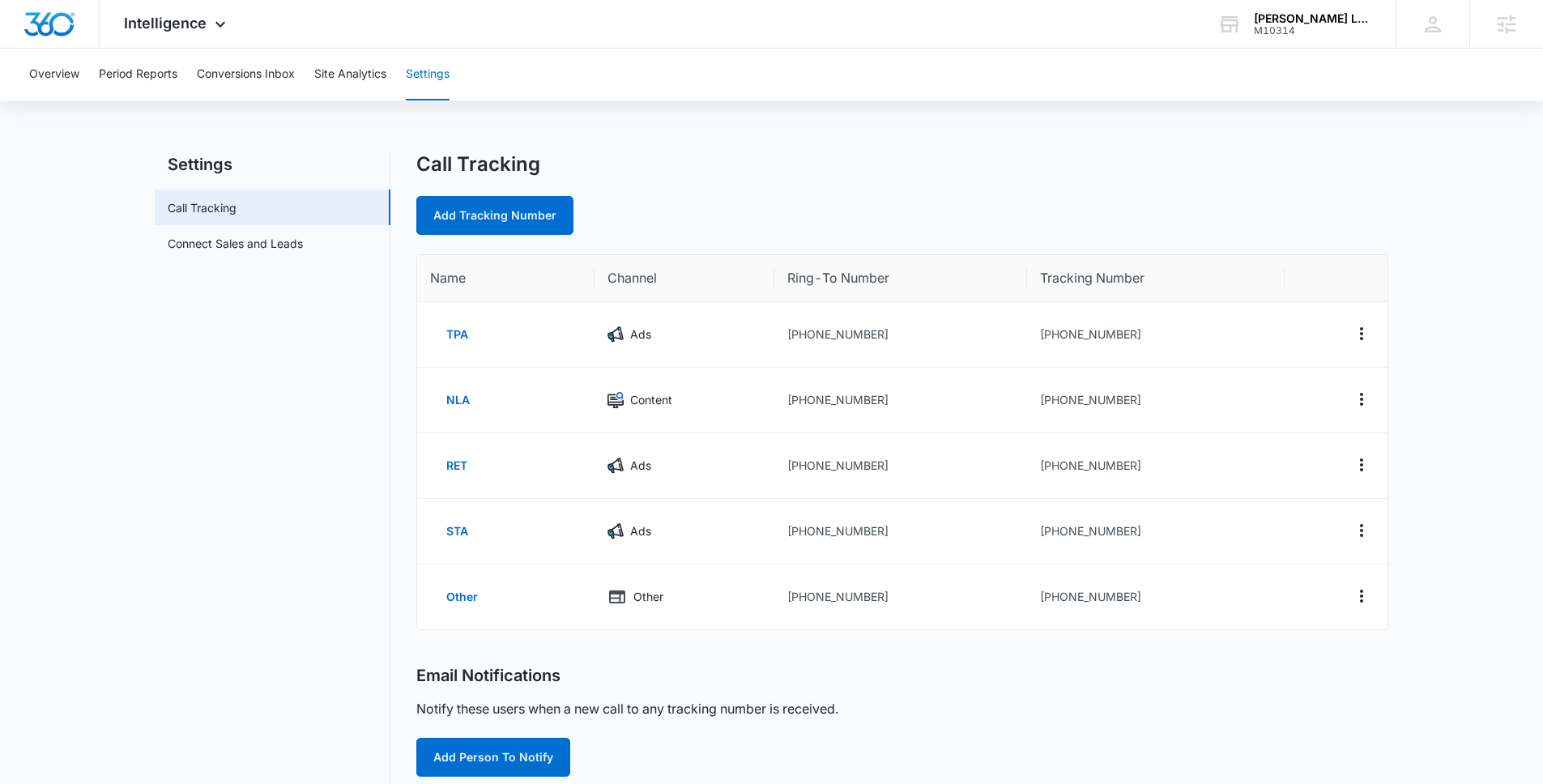
scroll to position [80, 0]
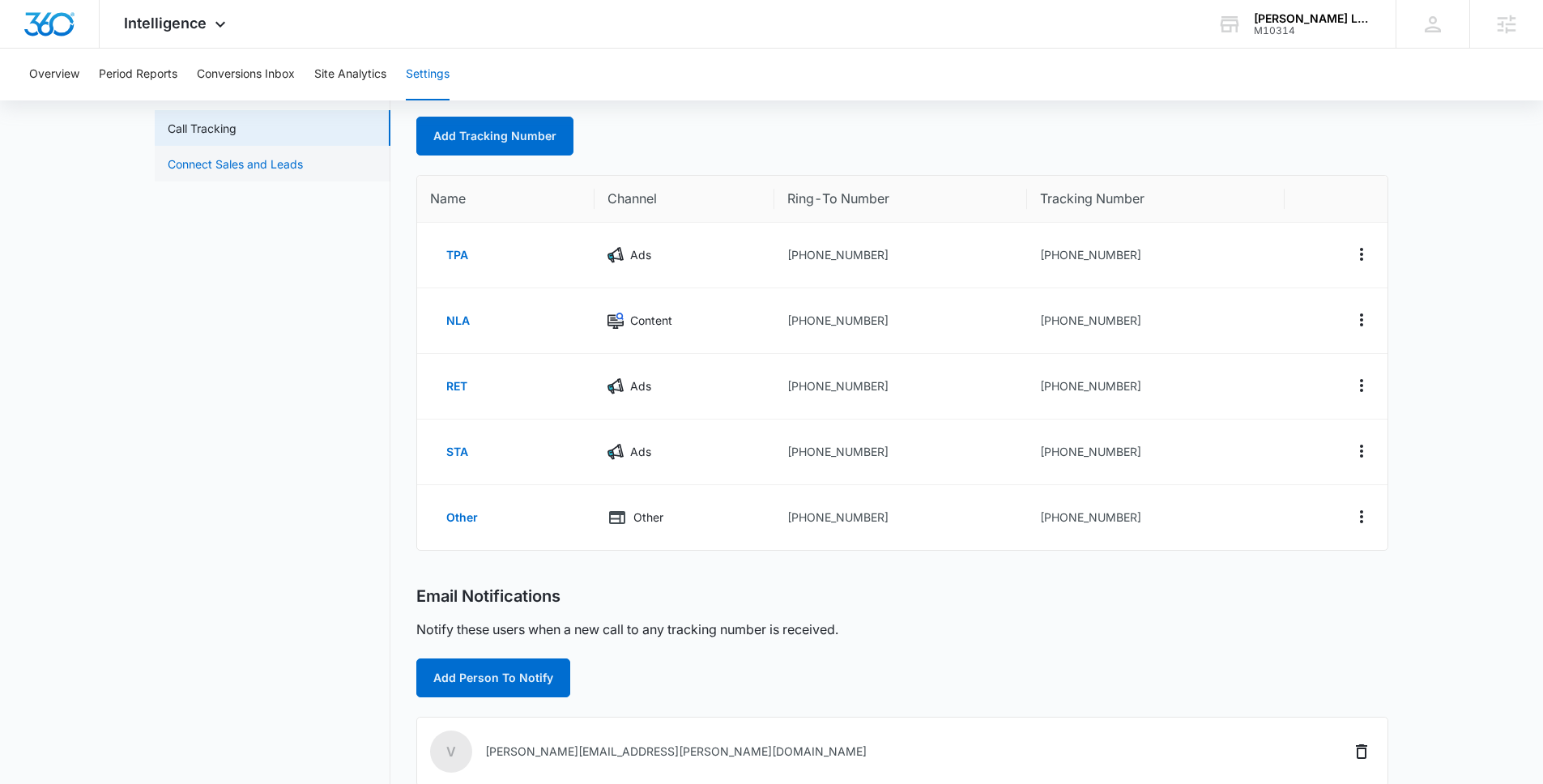
click at [264, 156] on link "Connect Sales and Leads" at bounding box center [235, 164] width 135 height 17
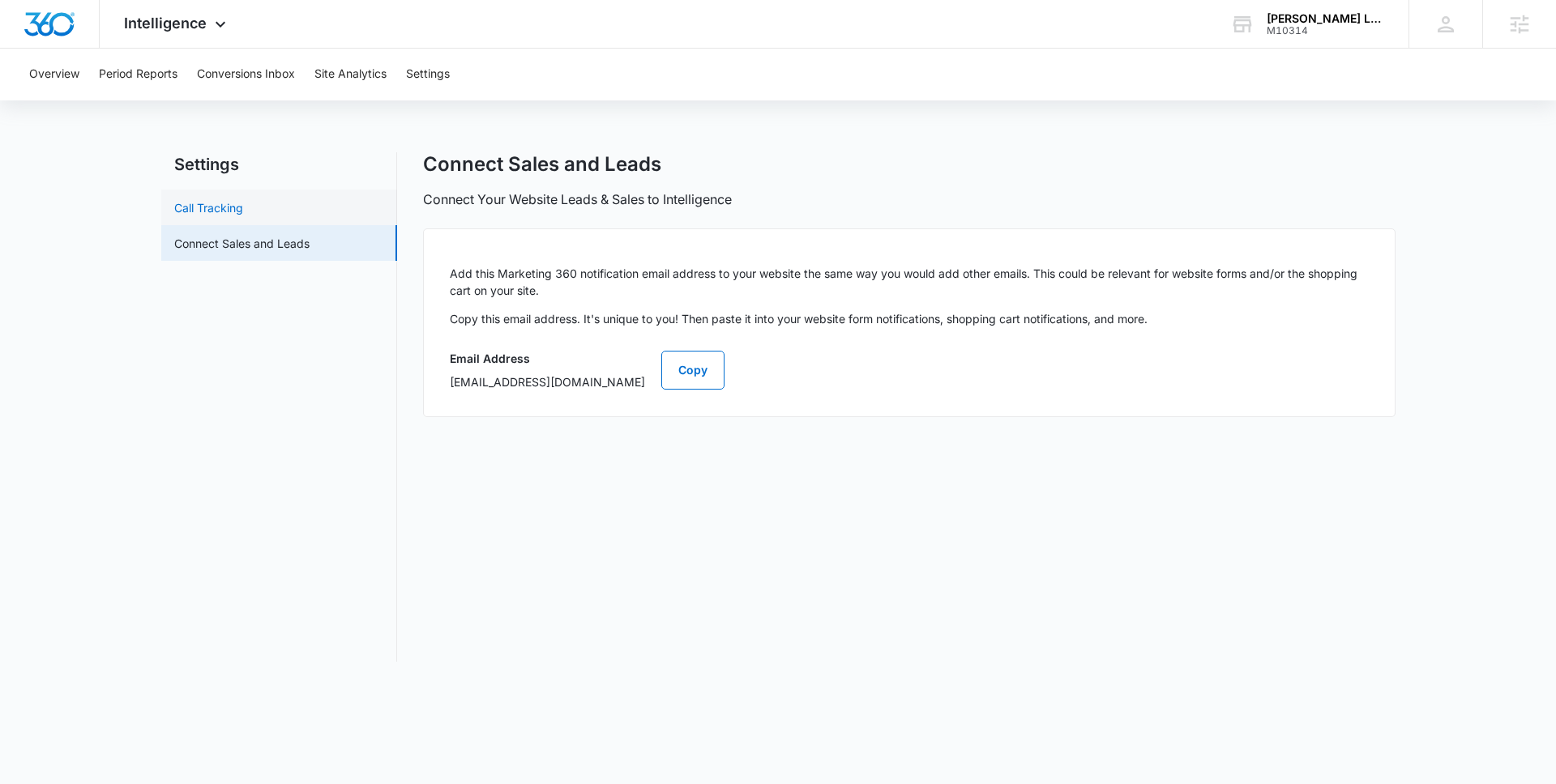
click at [243, 200] on link "Call Tracking" at bounding box center [208, 208] width 69 height 17
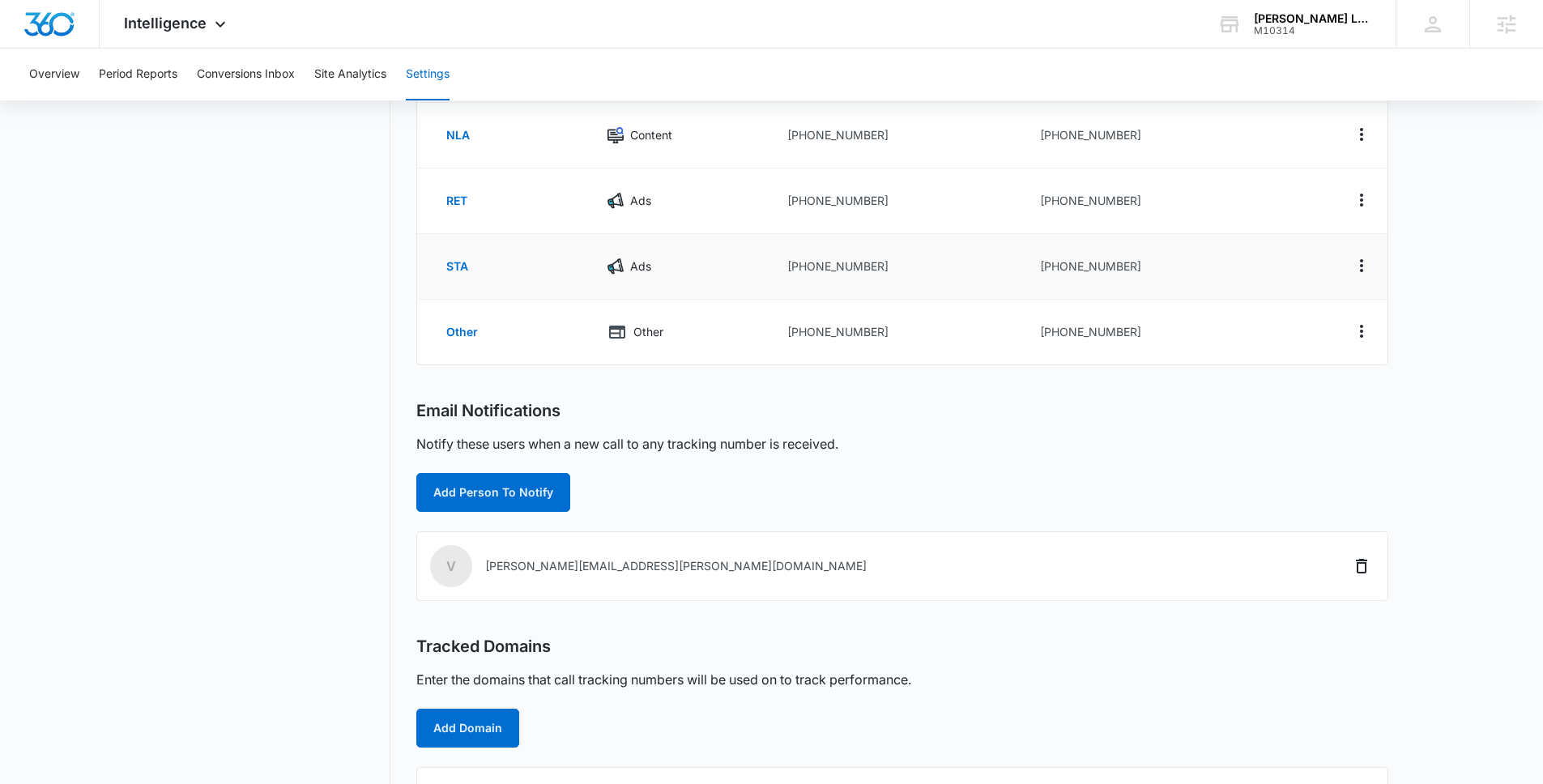
scroll to position [321, 0]
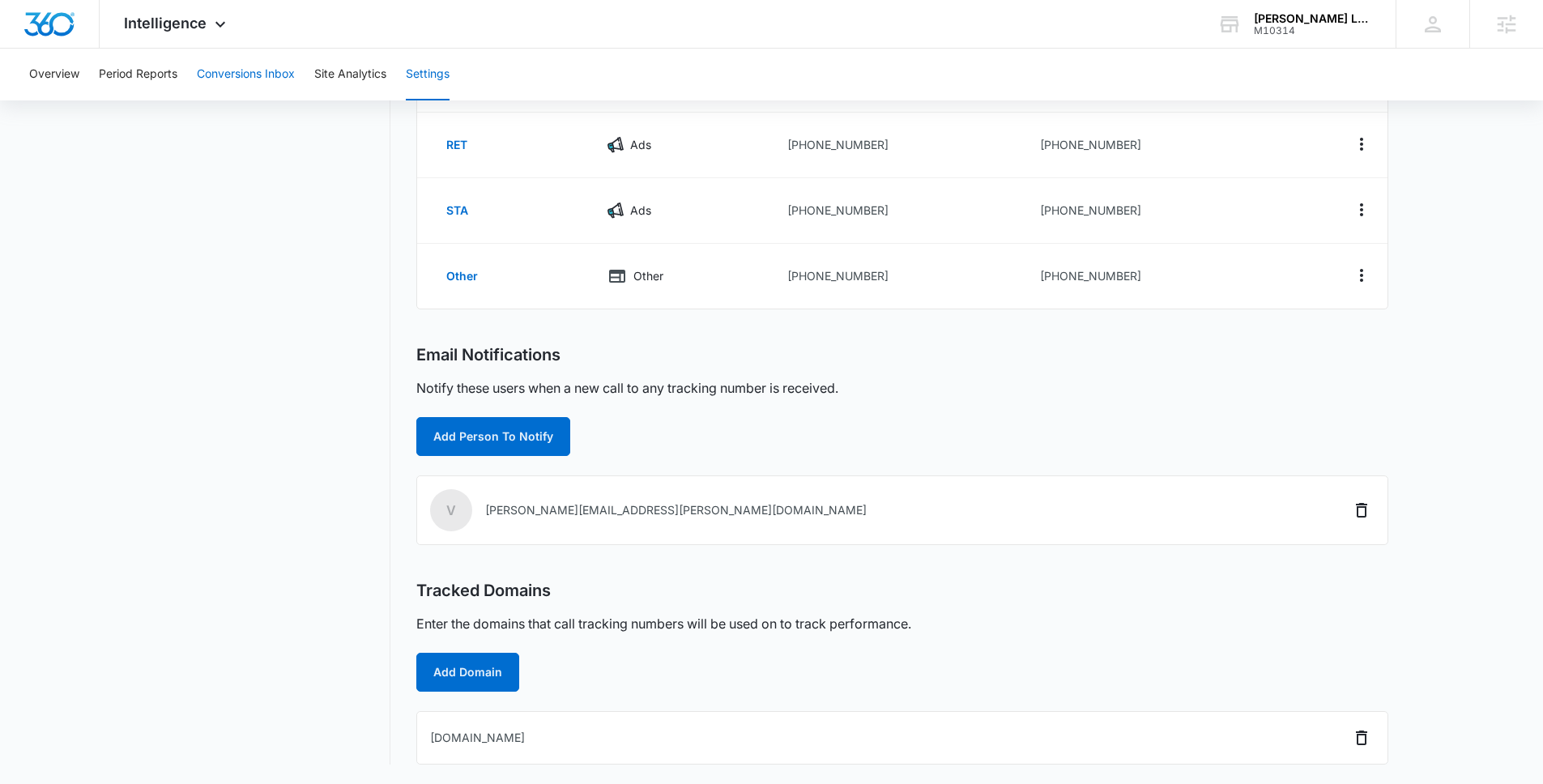
click at [260, 74] on button "Conversions Inbox" at bounding box center [245, 74] width 98 height 52
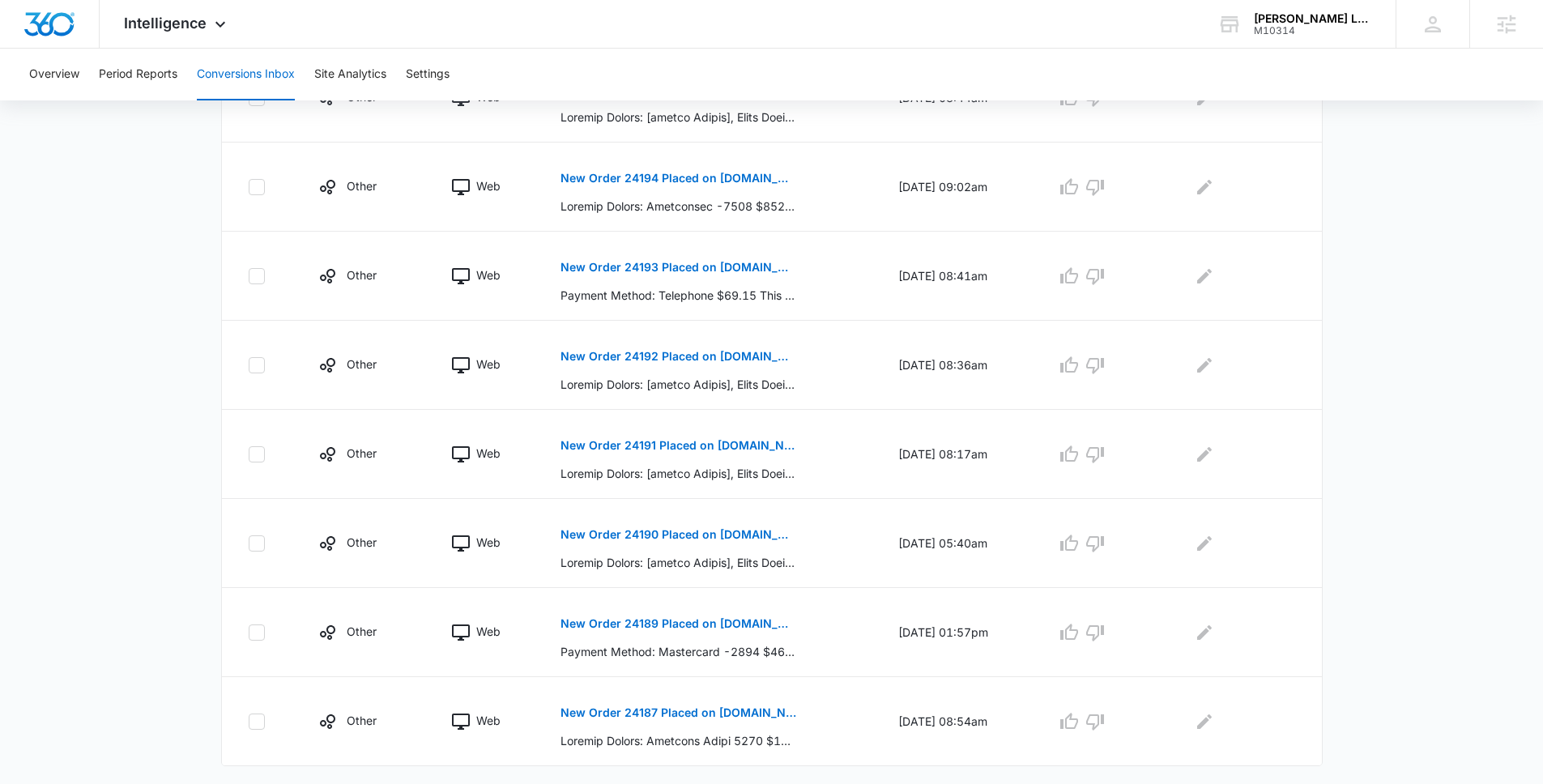
scroll to position [667, 0]
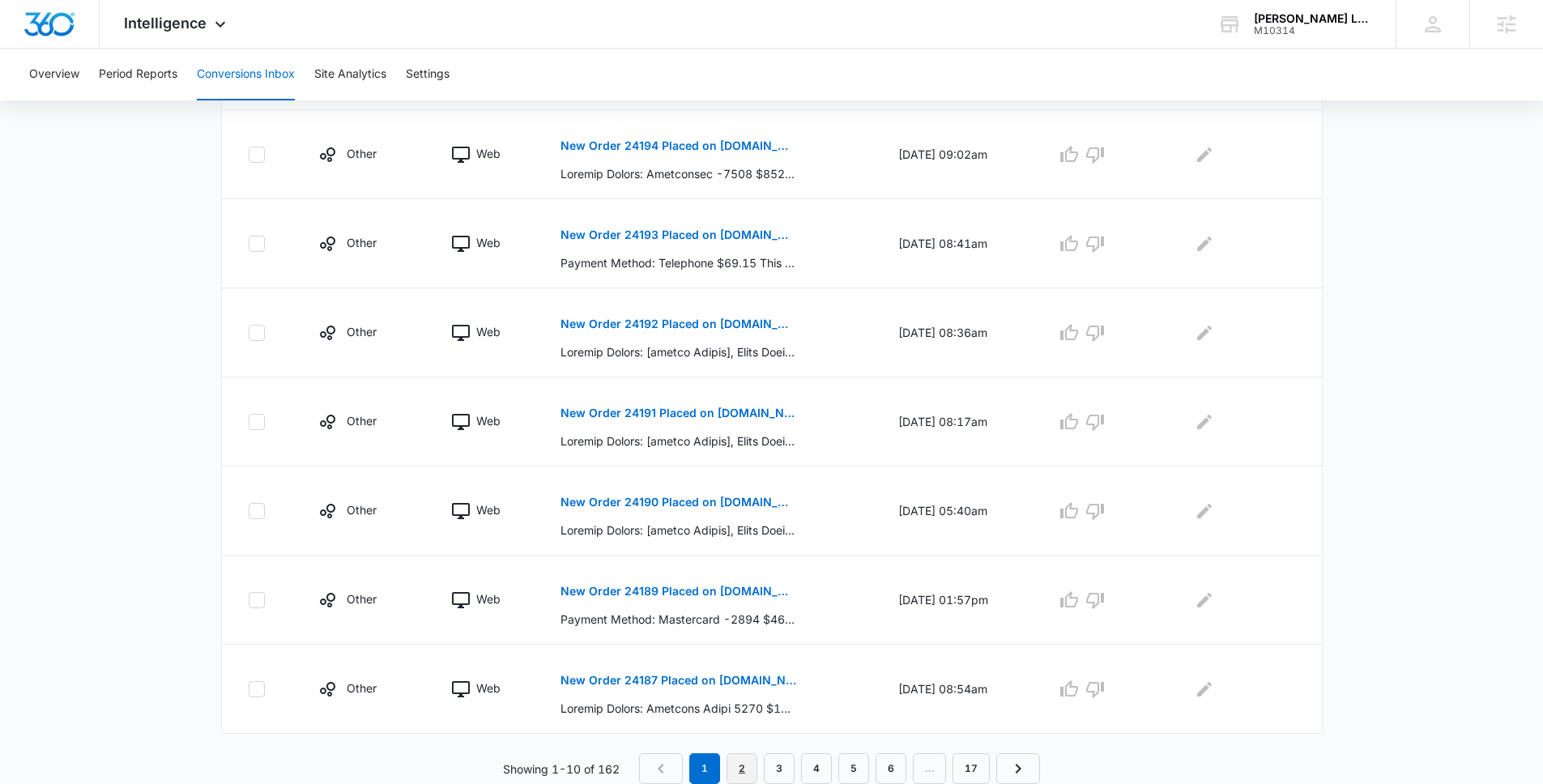
click at [741, 763] on link "2" at bounding box center [742, 768] width 31 height 31
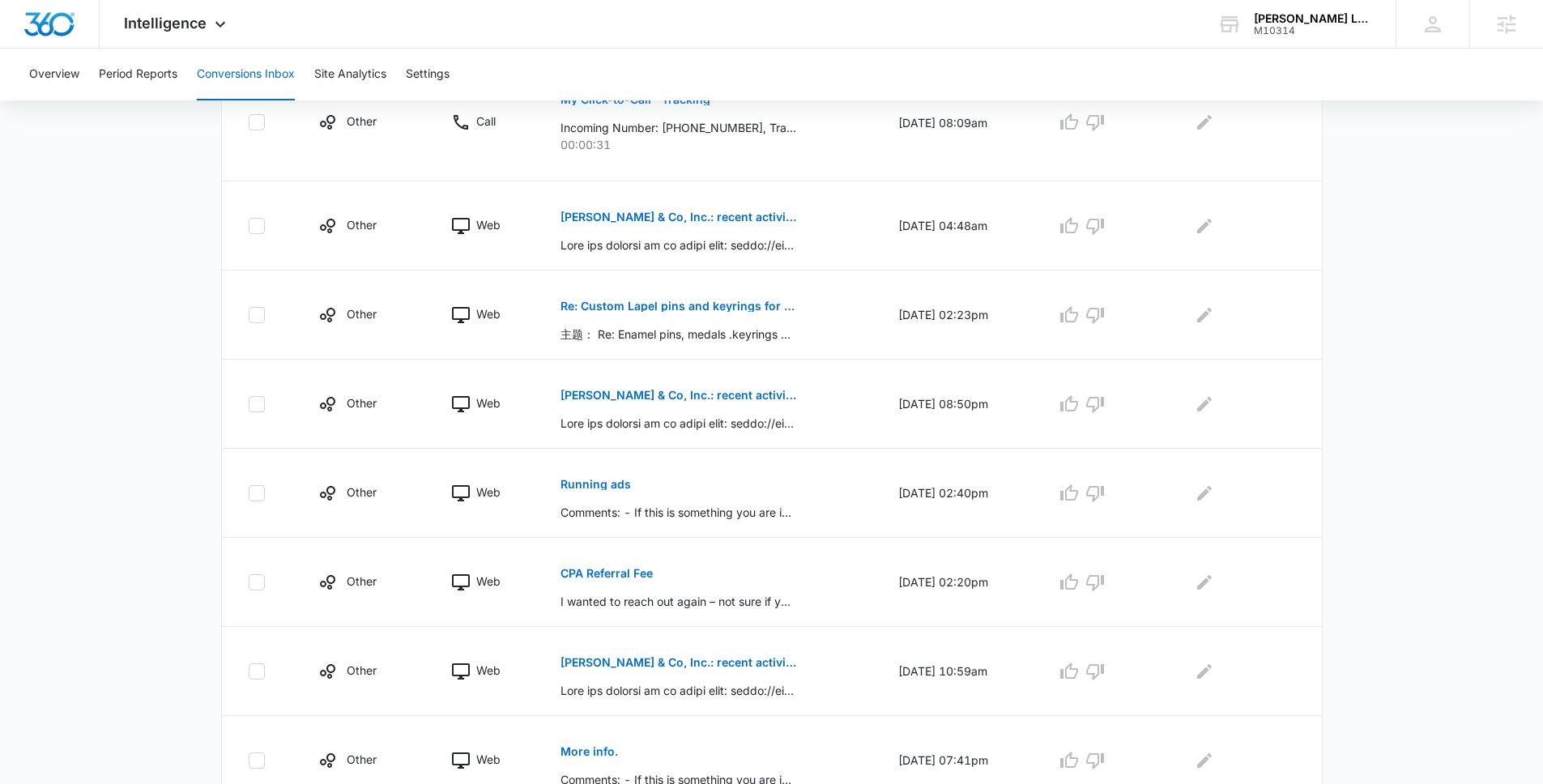
scroll to position [628, 0]
click at [713, 301] on p "Re: Custom Lapel pins and keyrings for your reference" at bounding box center [679, 303] width 236 height 11
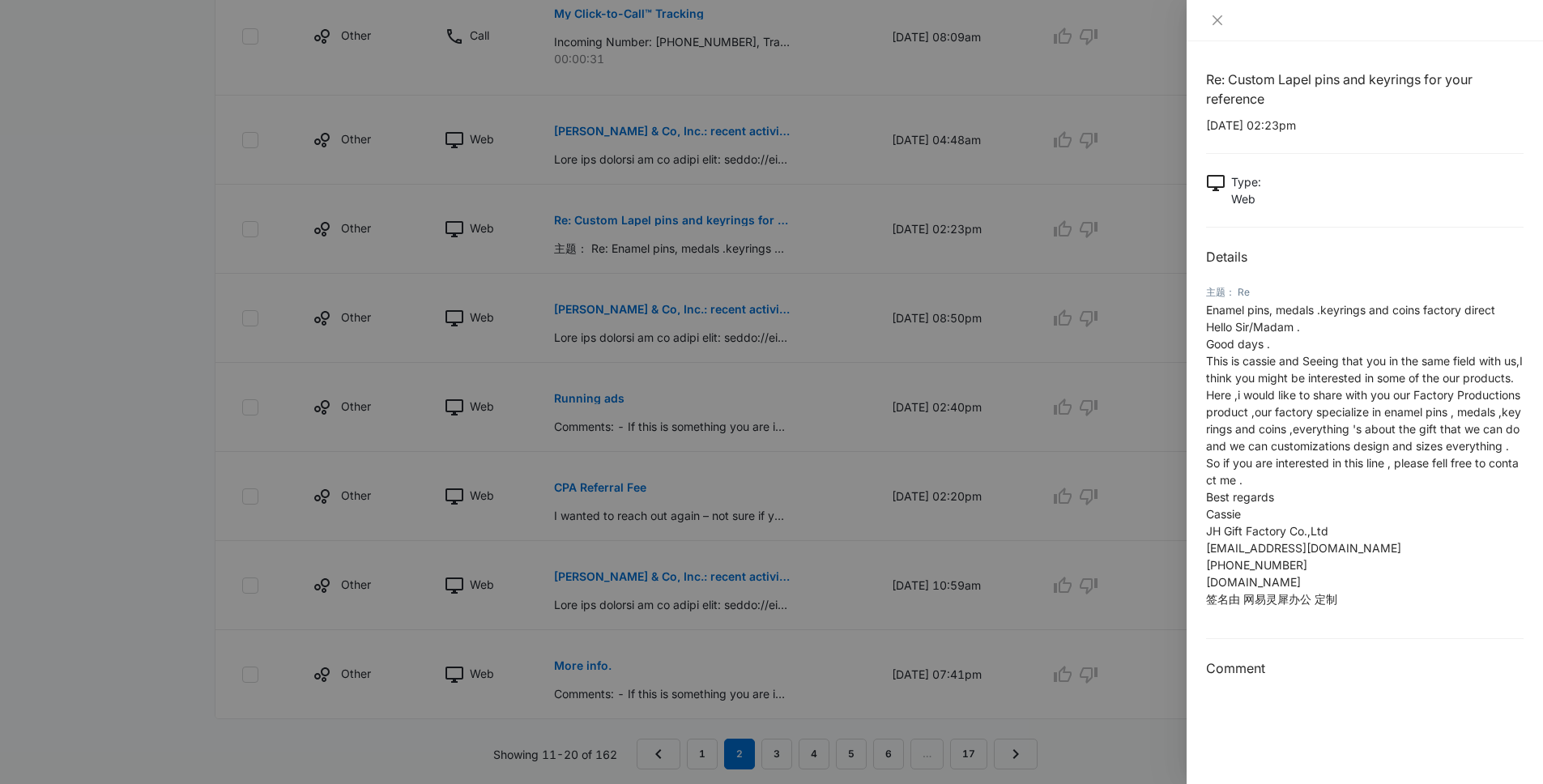
scroll to position [711, 0]
click at [343, 589] on div at bounding box center [772, 392] width 1543 height 784
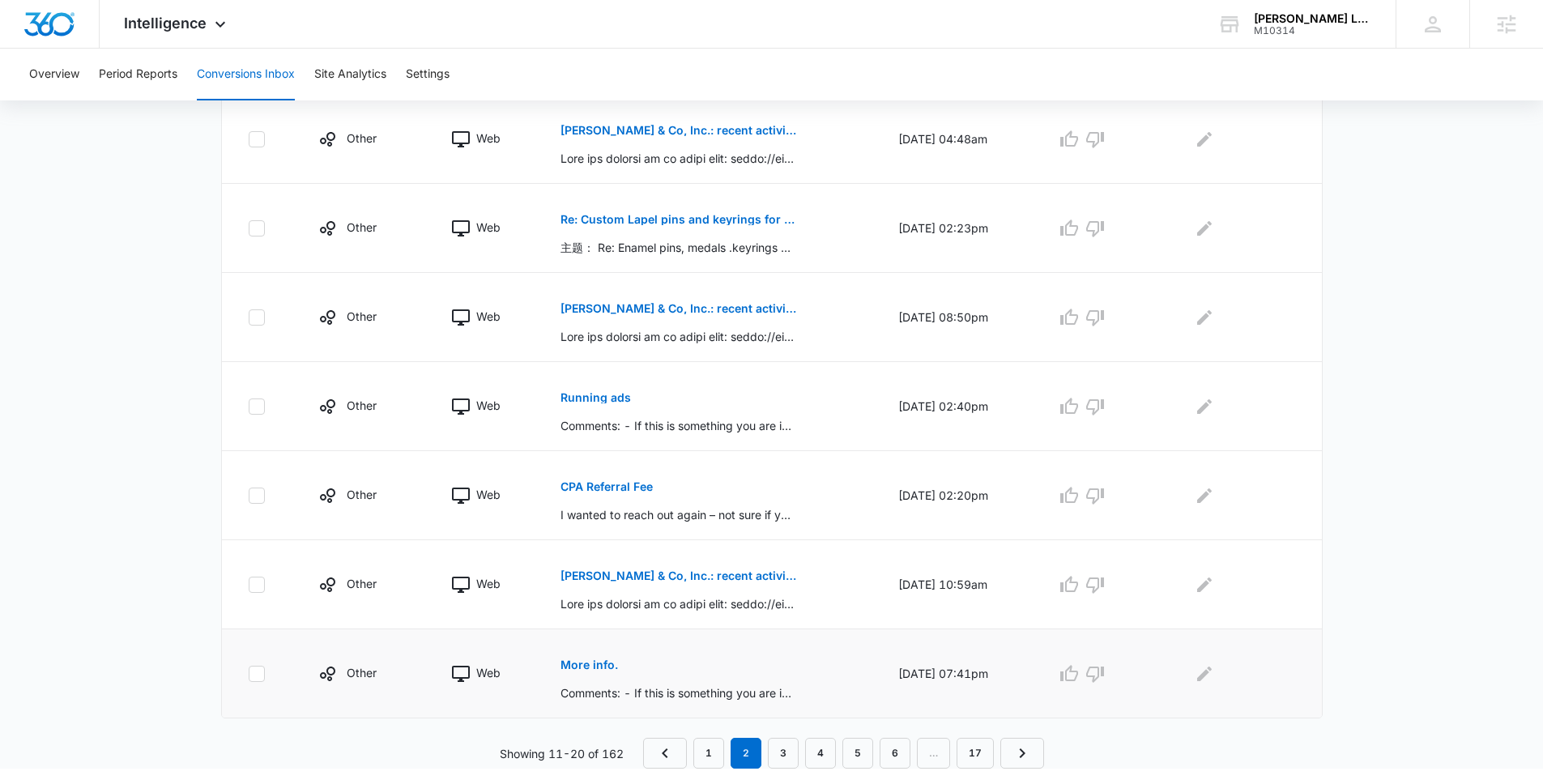
scroll to position [695, 0]
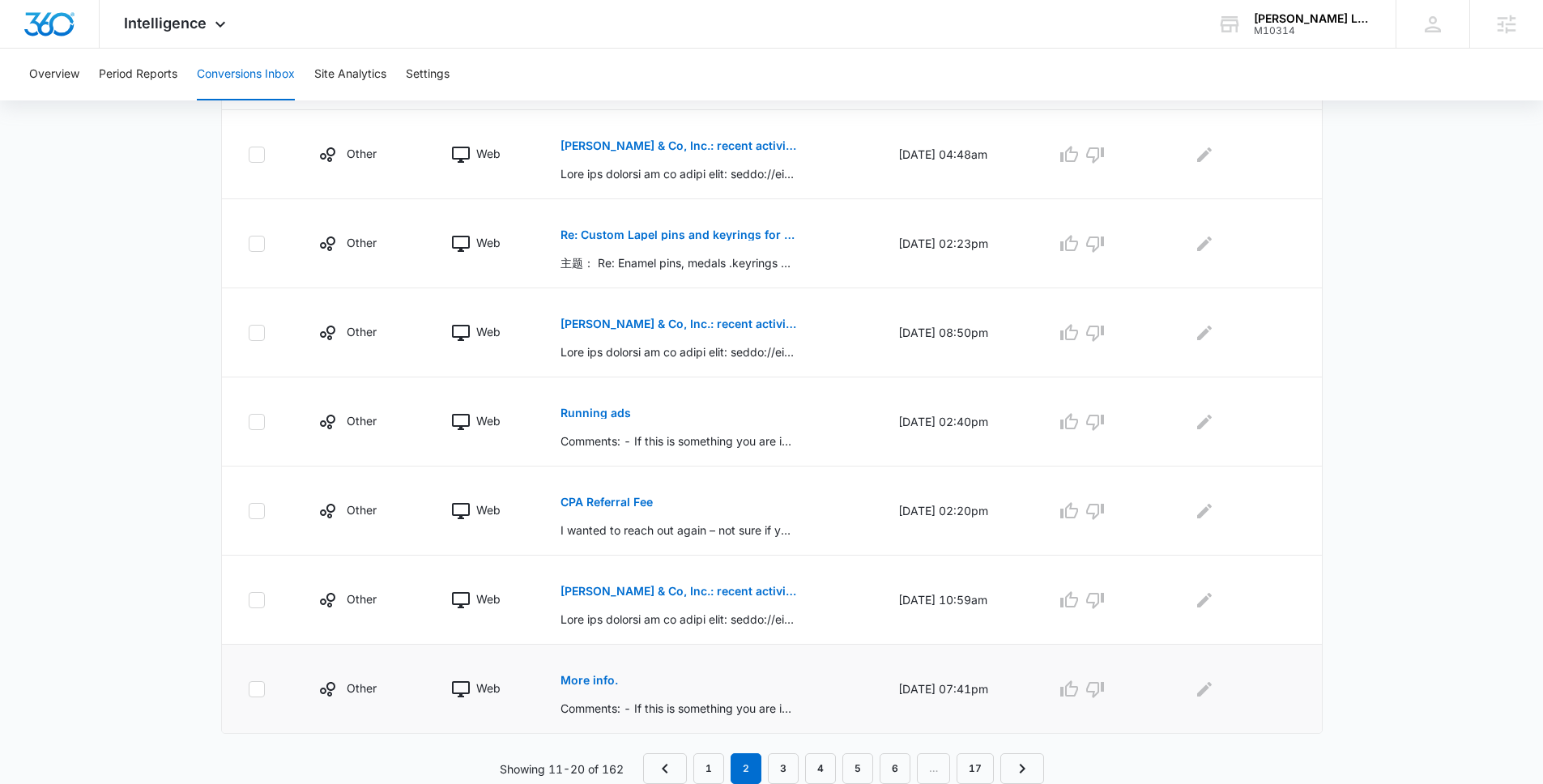
click at [577, 682] on p "More info." at bounding box center [589, 680] width 58 height 11
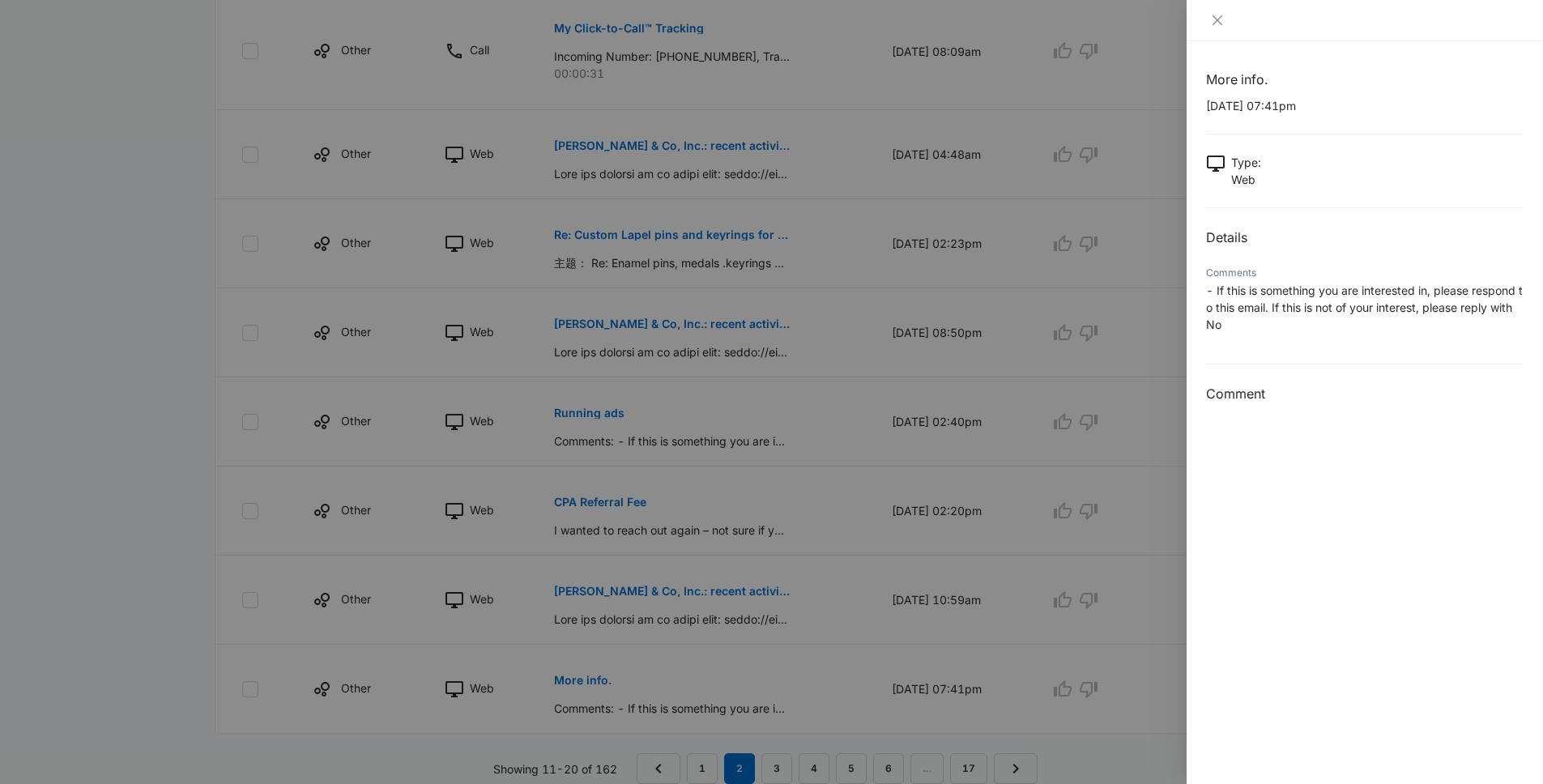
scroll to position [757, 0]
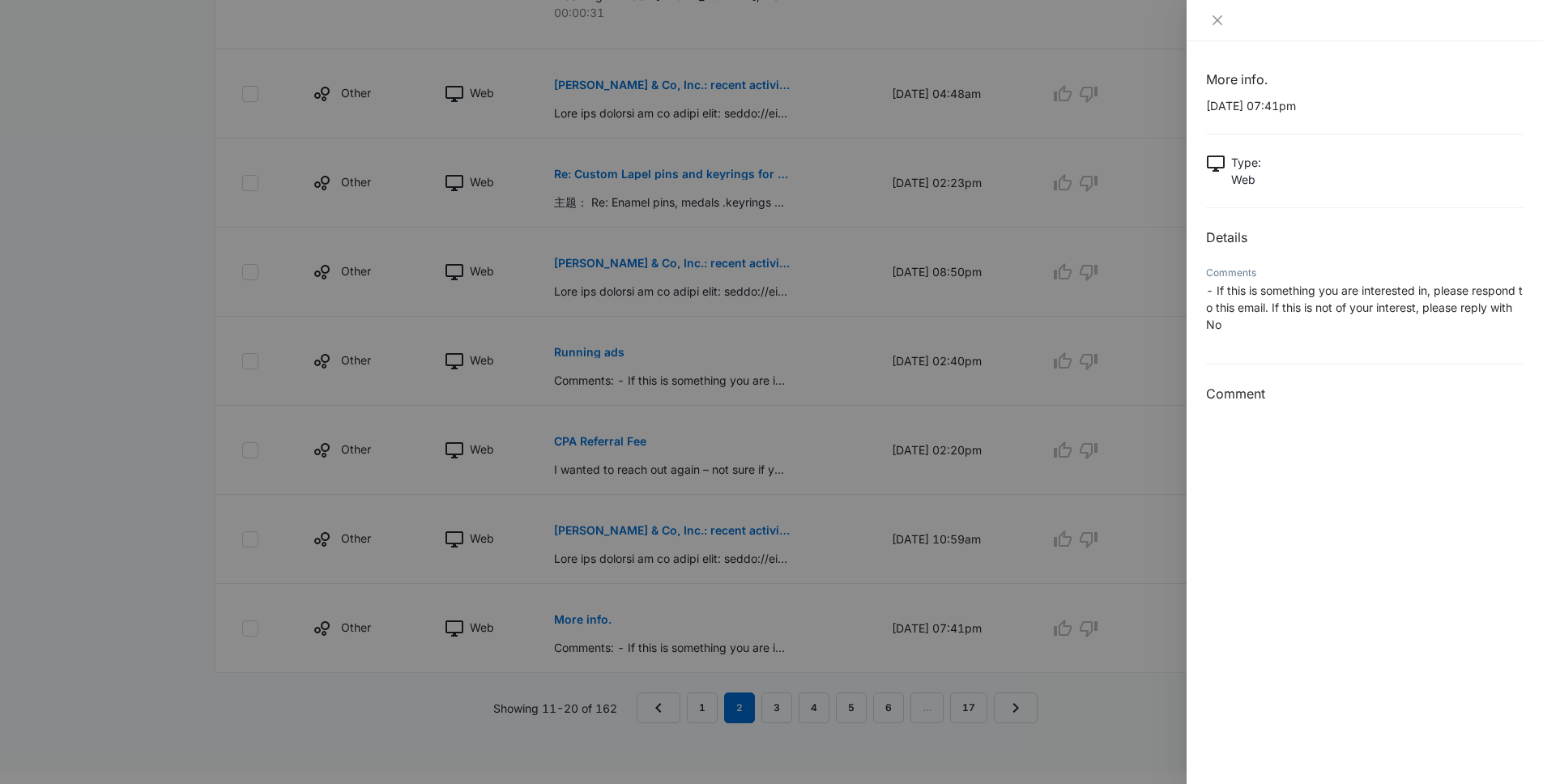
click at [590, 435] on div at bounding box center [772, 392] width 1543 height 784
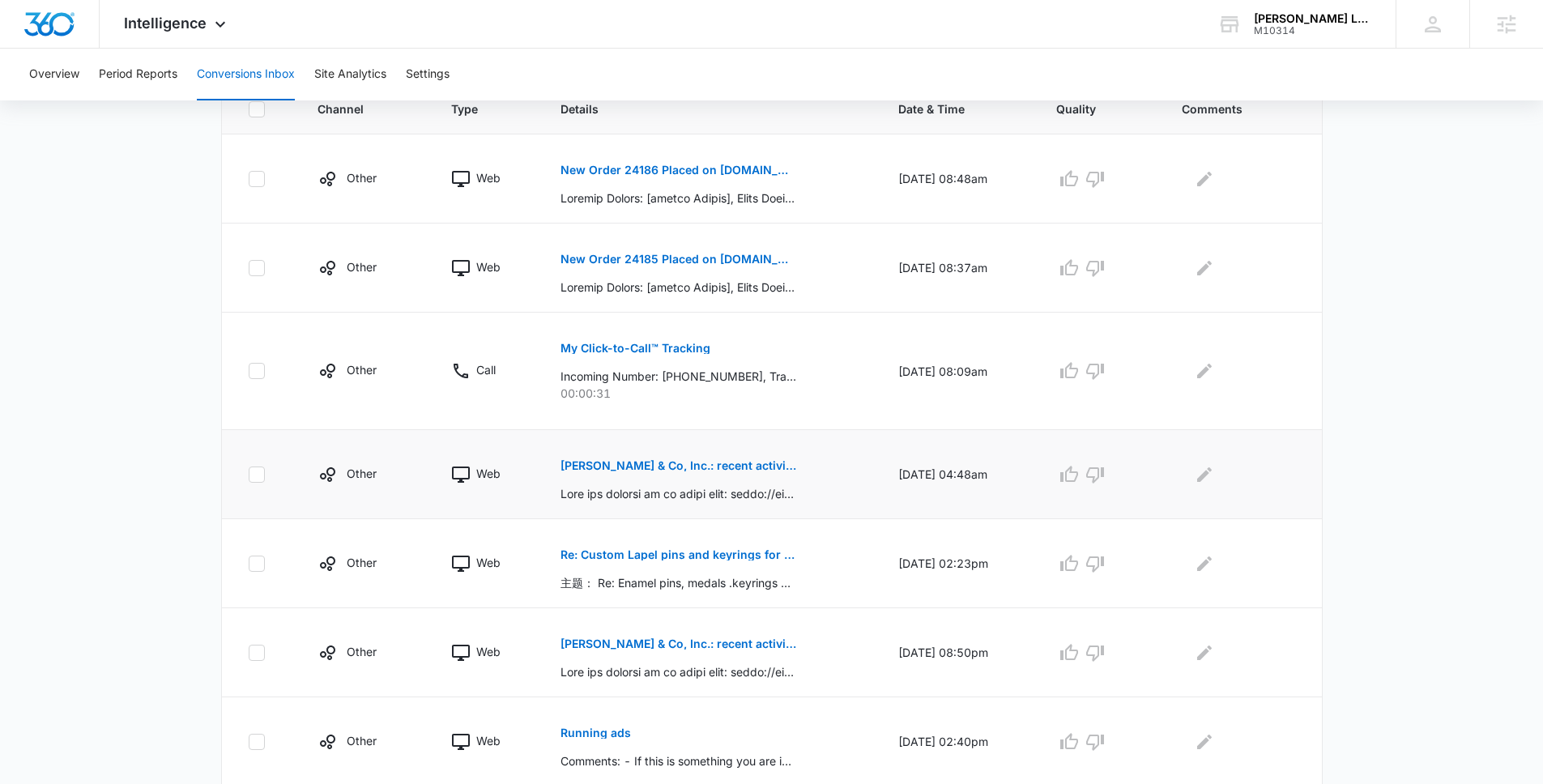
scroll to position [437, 0]
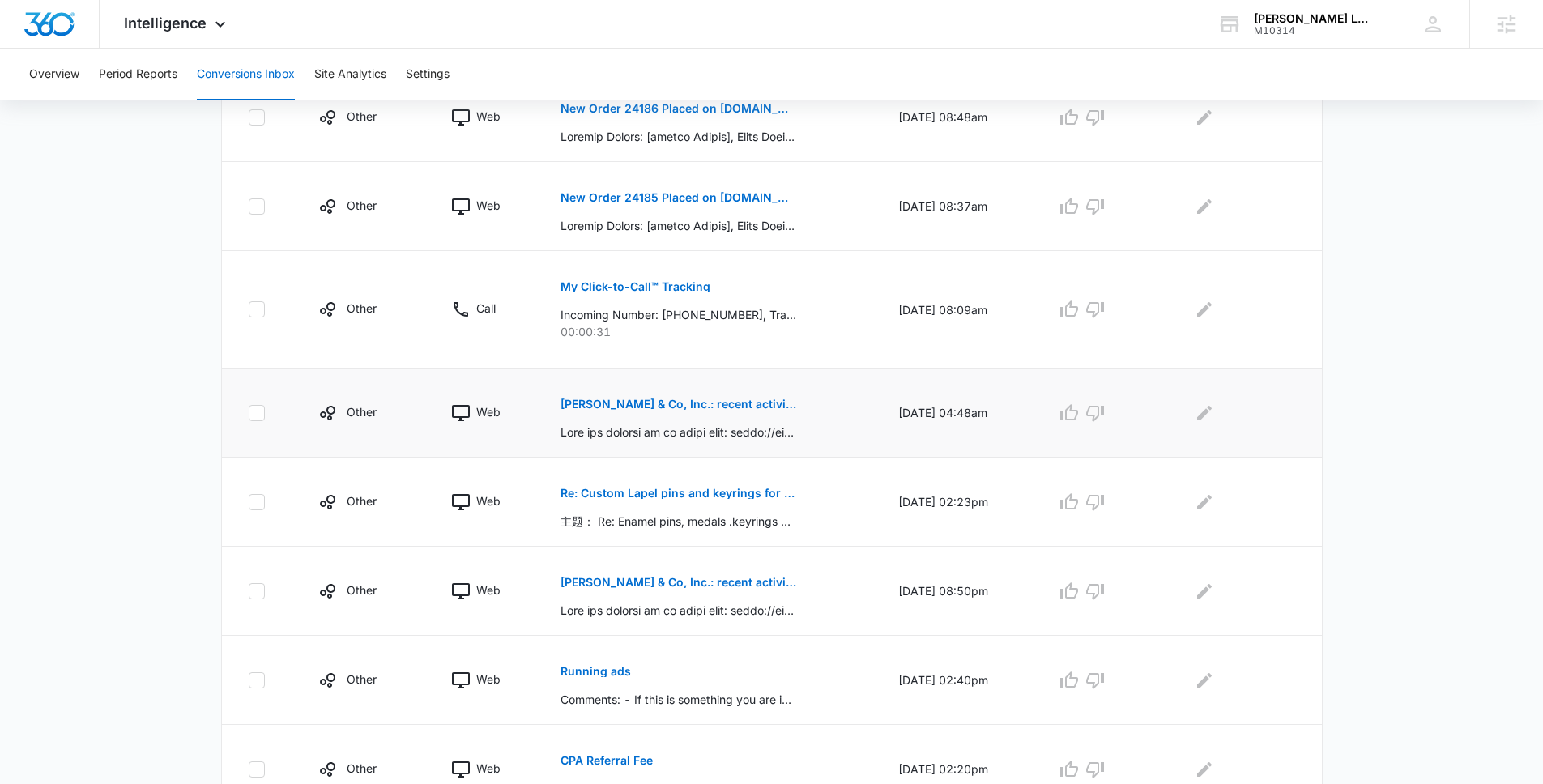
click at [660, 407] on p "[PERSON_NAME] & Co, Inc.: recent activity in" at bounding box center [679, 404] width 236 height 11
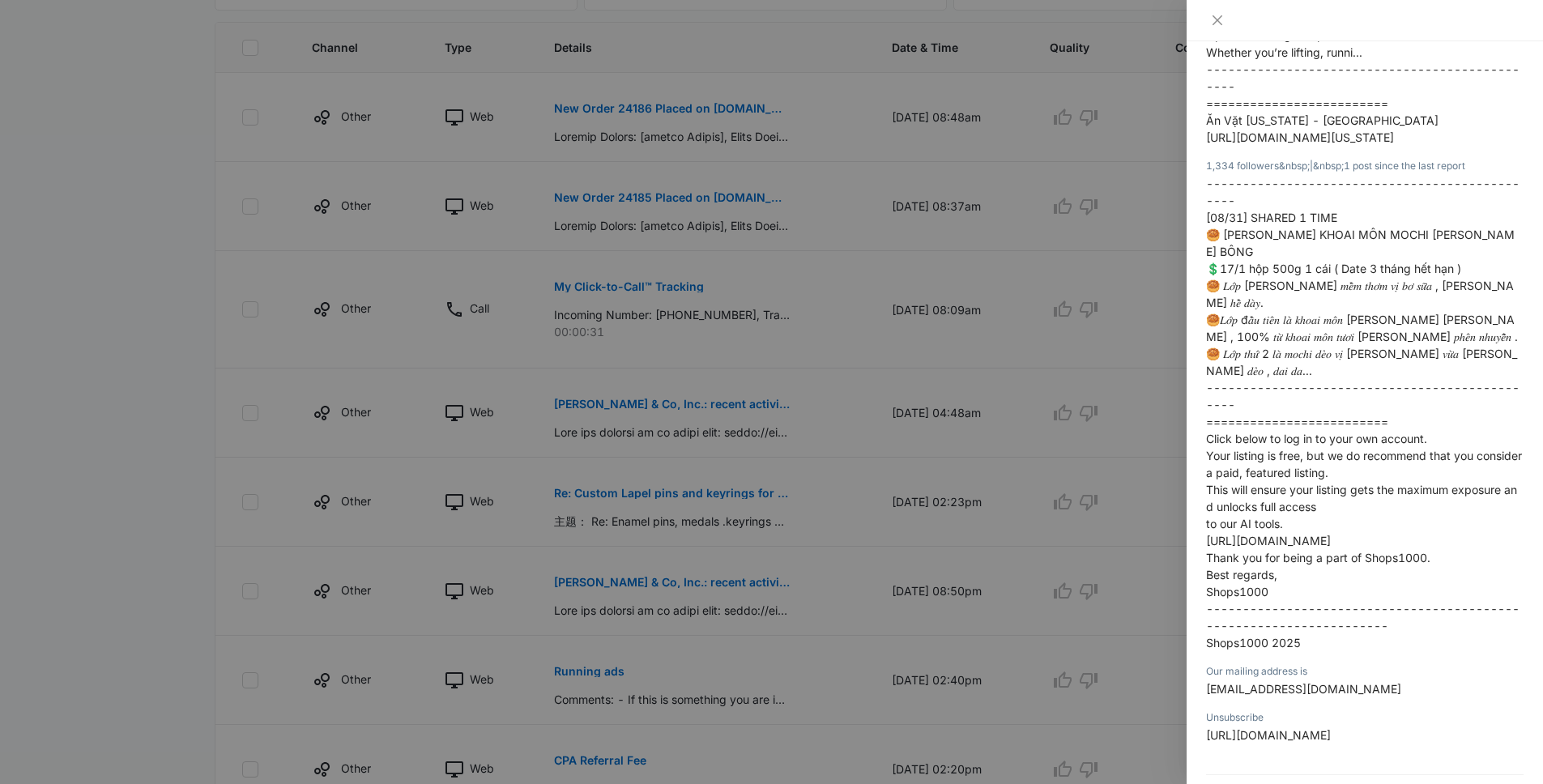
scroll to position [6094, 0]
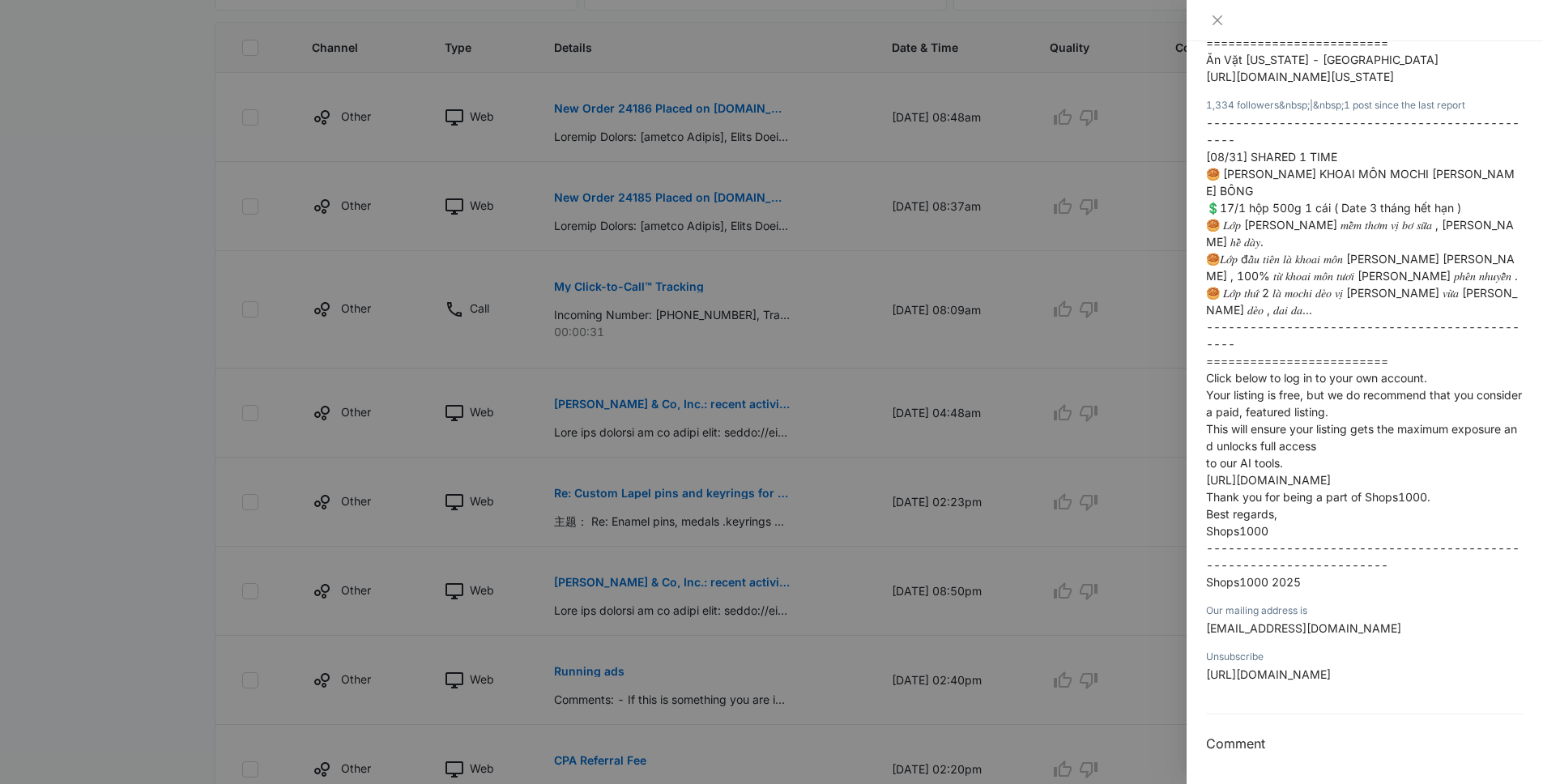
click at [1022, 648] on div at bounding box center [772, 392] width 1543 height 784
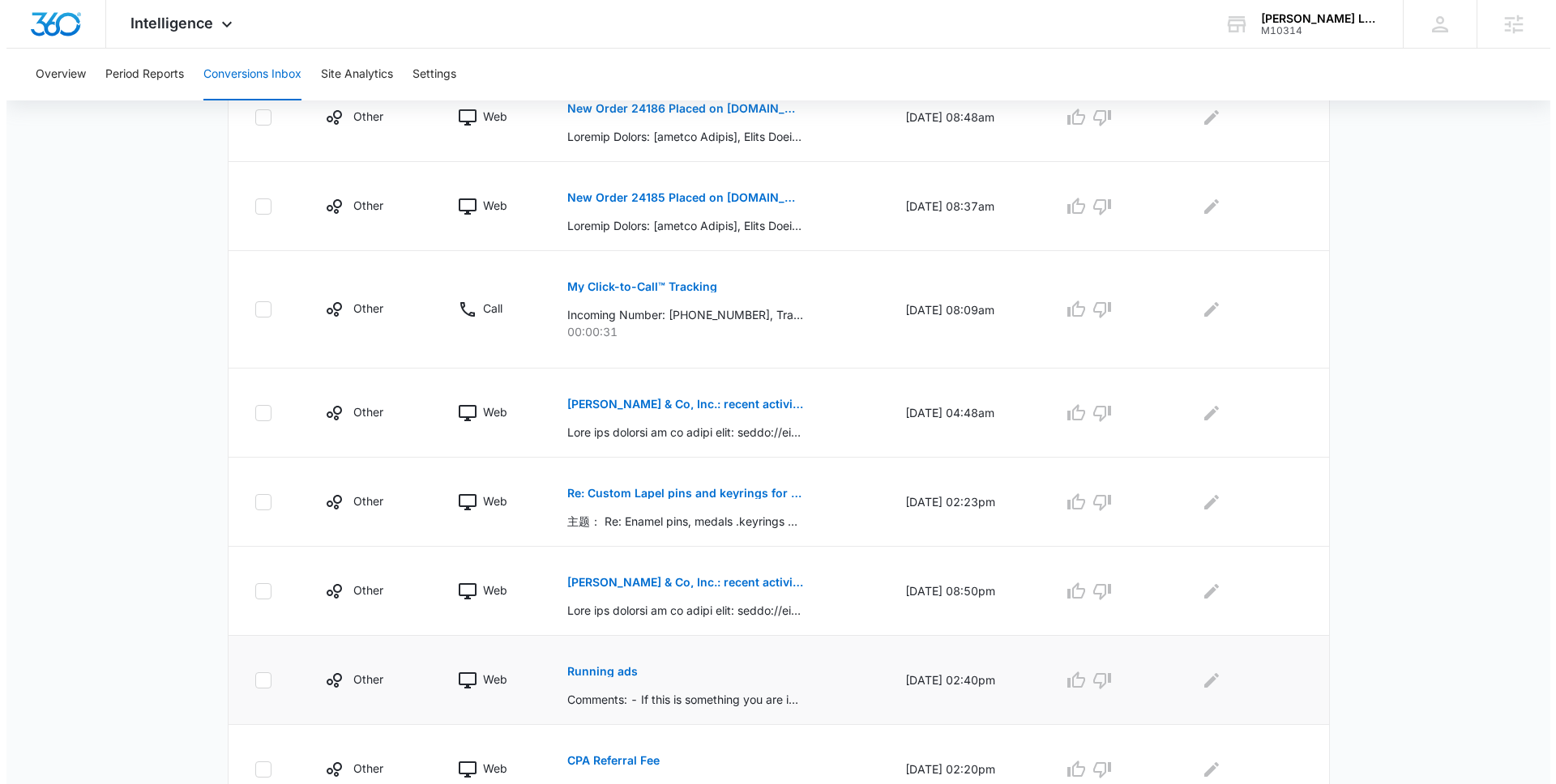
scroll to position [1504, 0]
click at [1252, 18] on icon at bounding box center [1242, 25] width 18 height 13
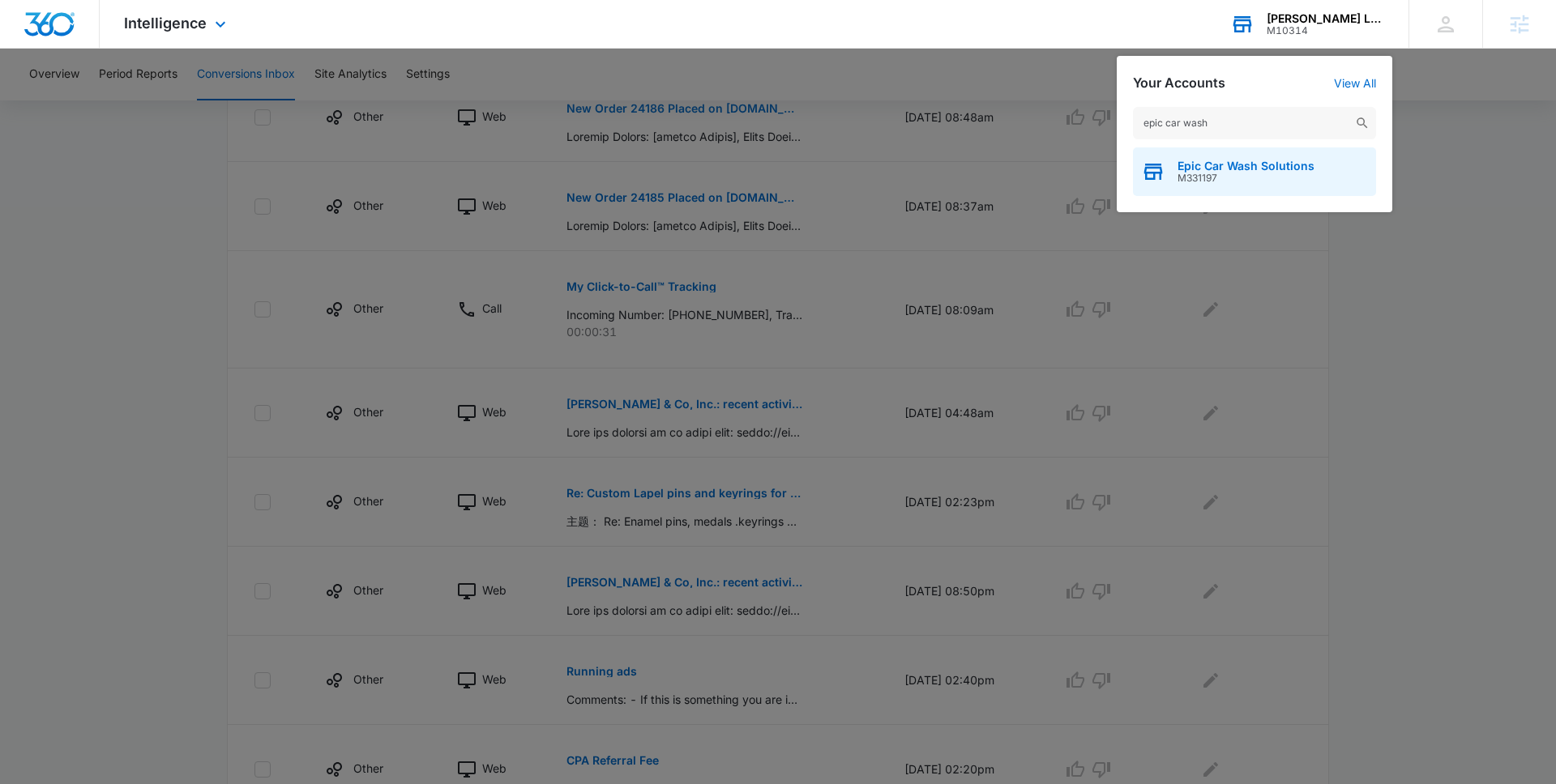
type input "epic car wash"
click at [1235, 167] on span "Epic Car Wash Solutions" at bounding box center [1246, 166] width 137 height 13
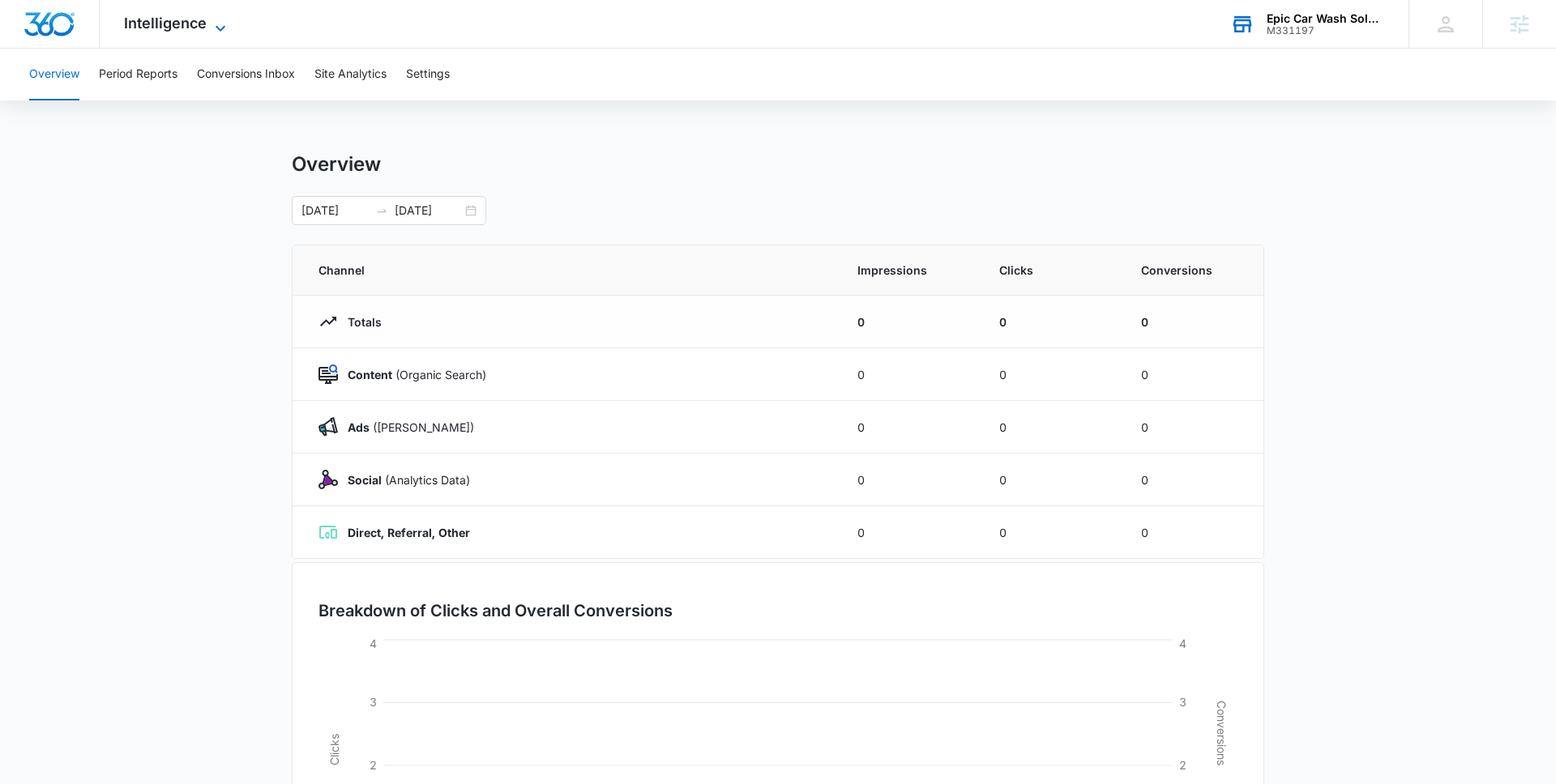
click at [190, 26] on span "Intelligence" at bounding box center [165, 23] width 82 height 17
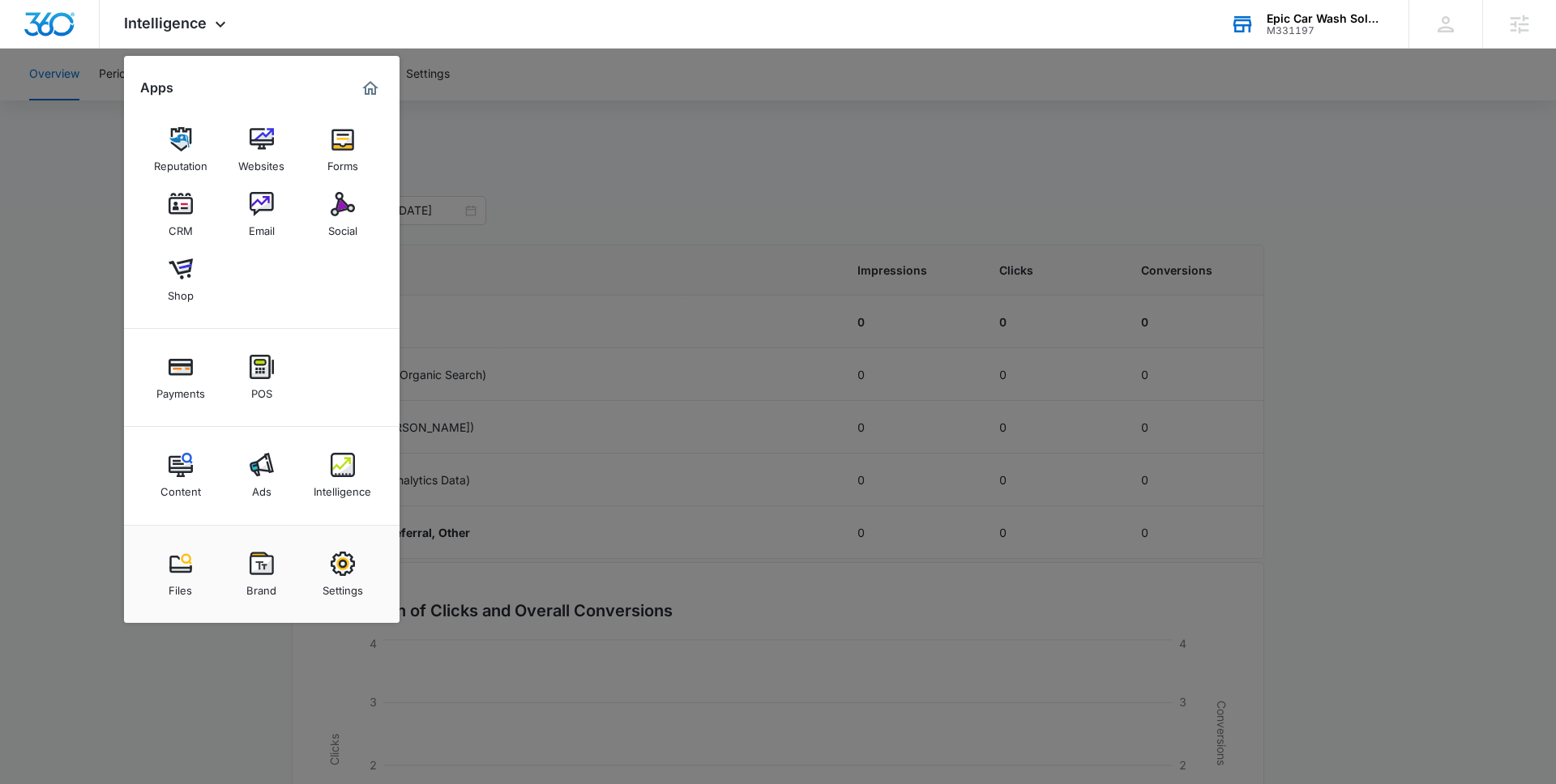
click at [611, 416] on div at bounding box center [778, 392] width 1556 height 784
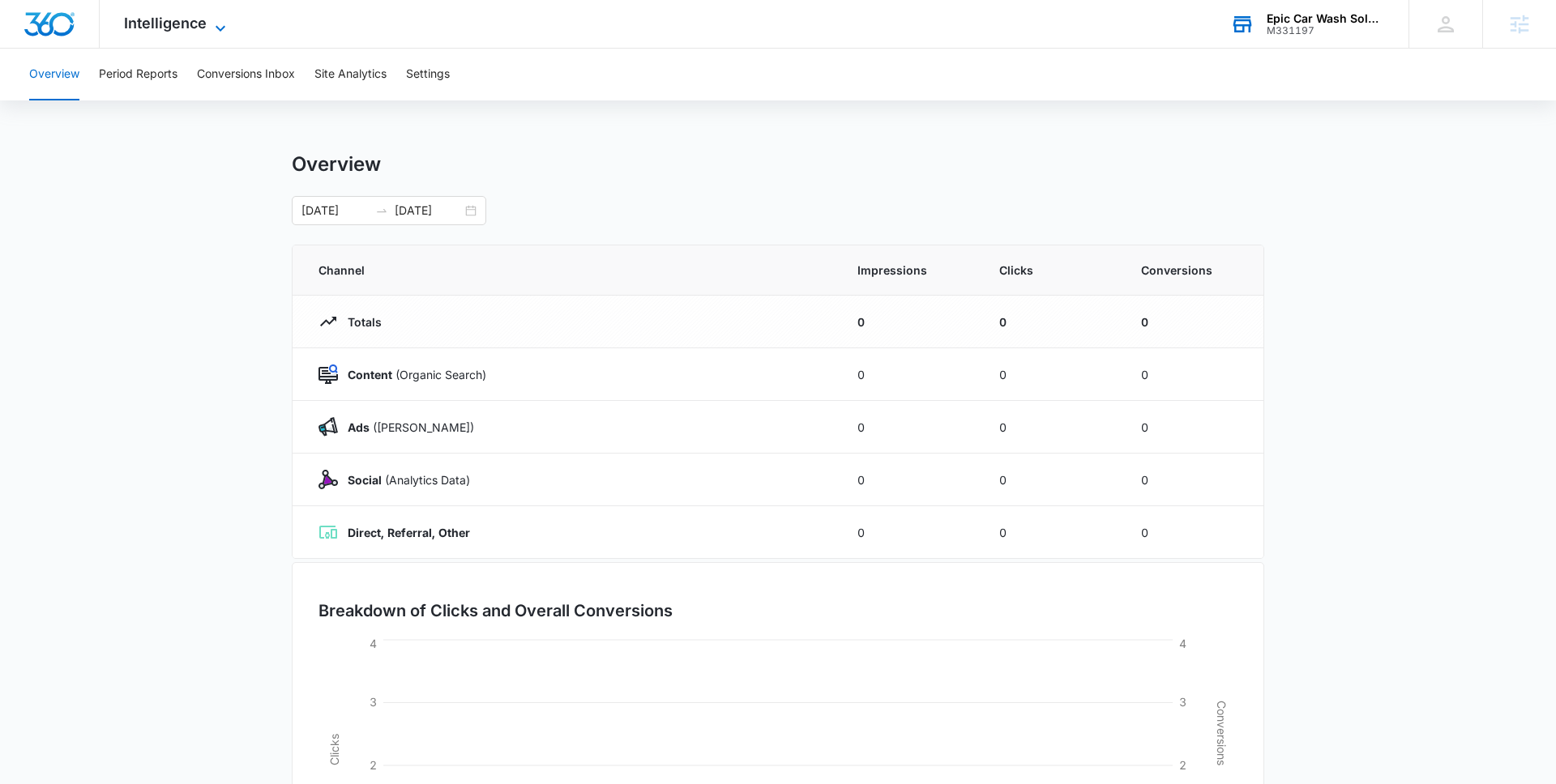
click at [200, 30] on span "Intelligence" at bounding box center [165, 23] width 82 height 17
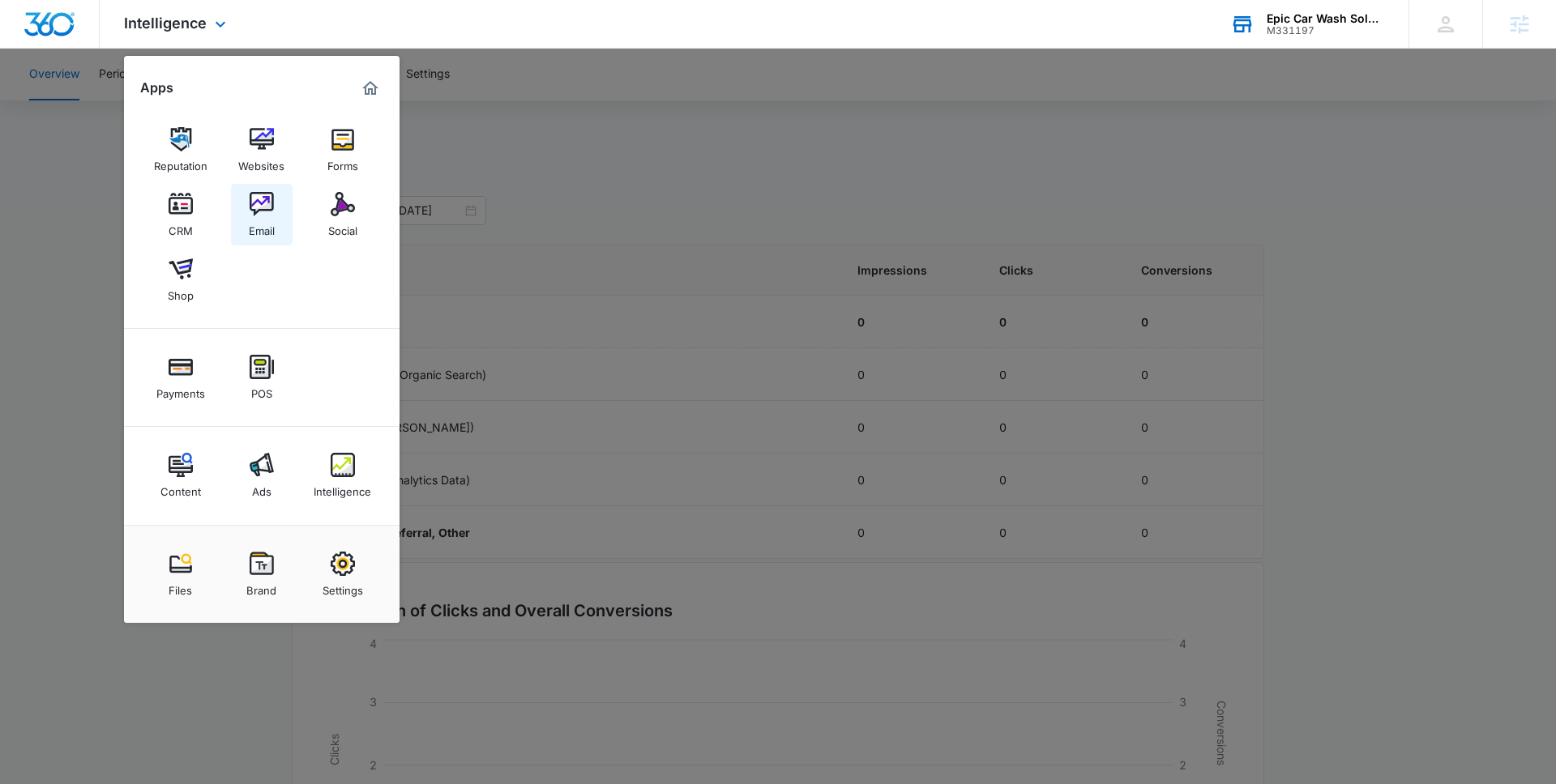
click at [277, 223] on link "Email" at bounding box center [261, 214] width 61 height 61
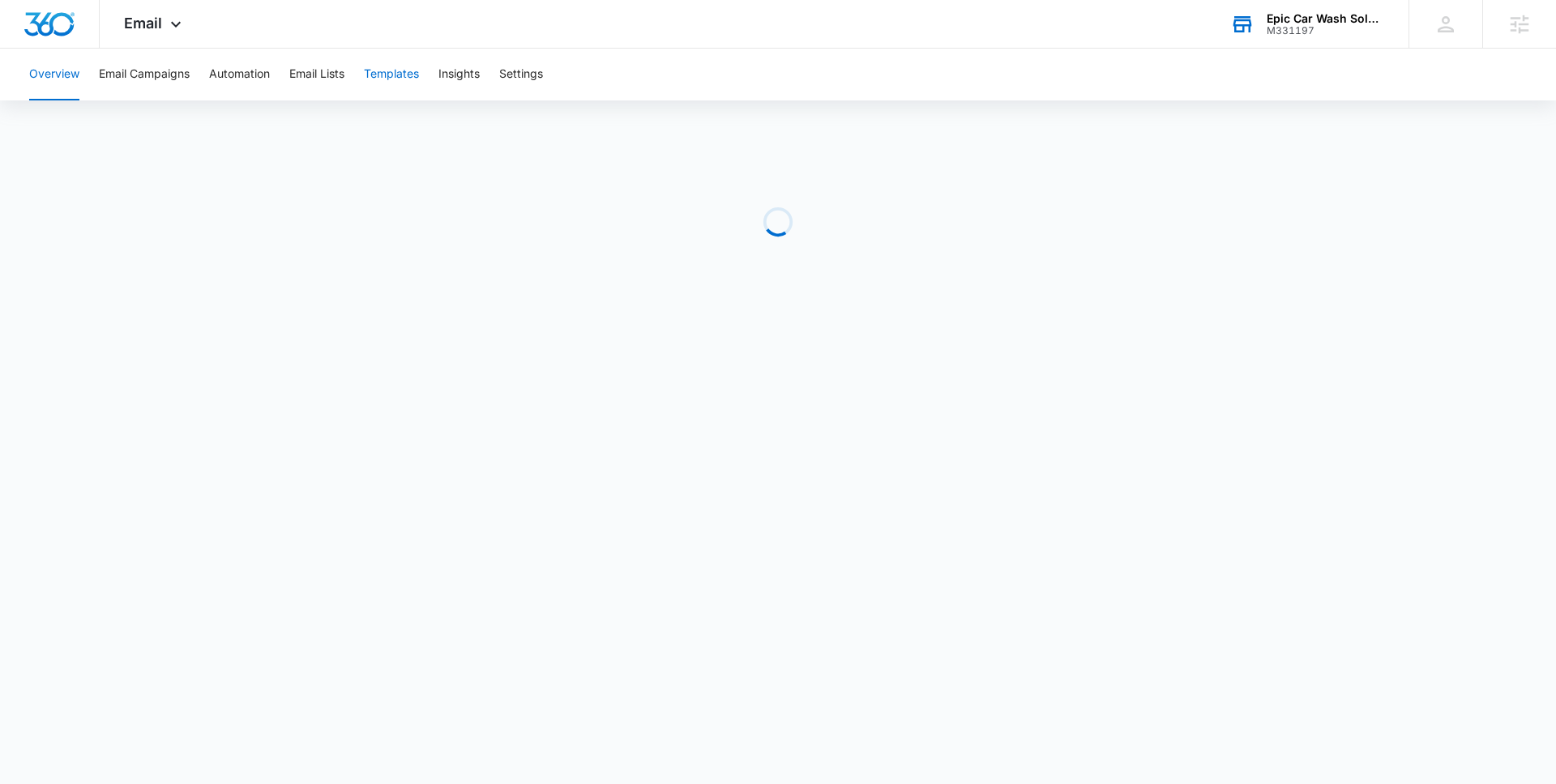
click at [405, 74] on button "Templates" at bounding box center [391, 74] width 55 height 52
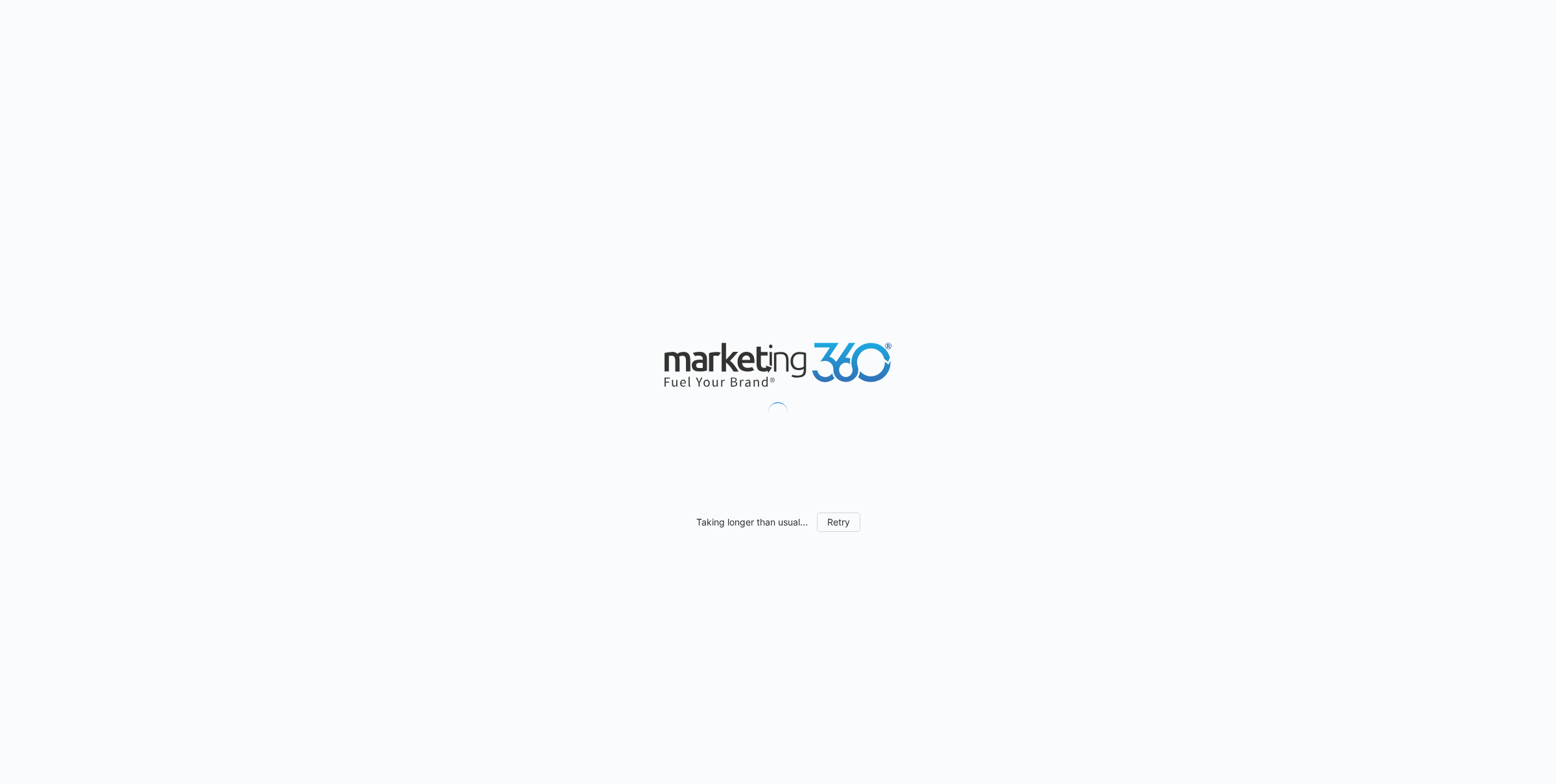
scroll to position [1048, 0]
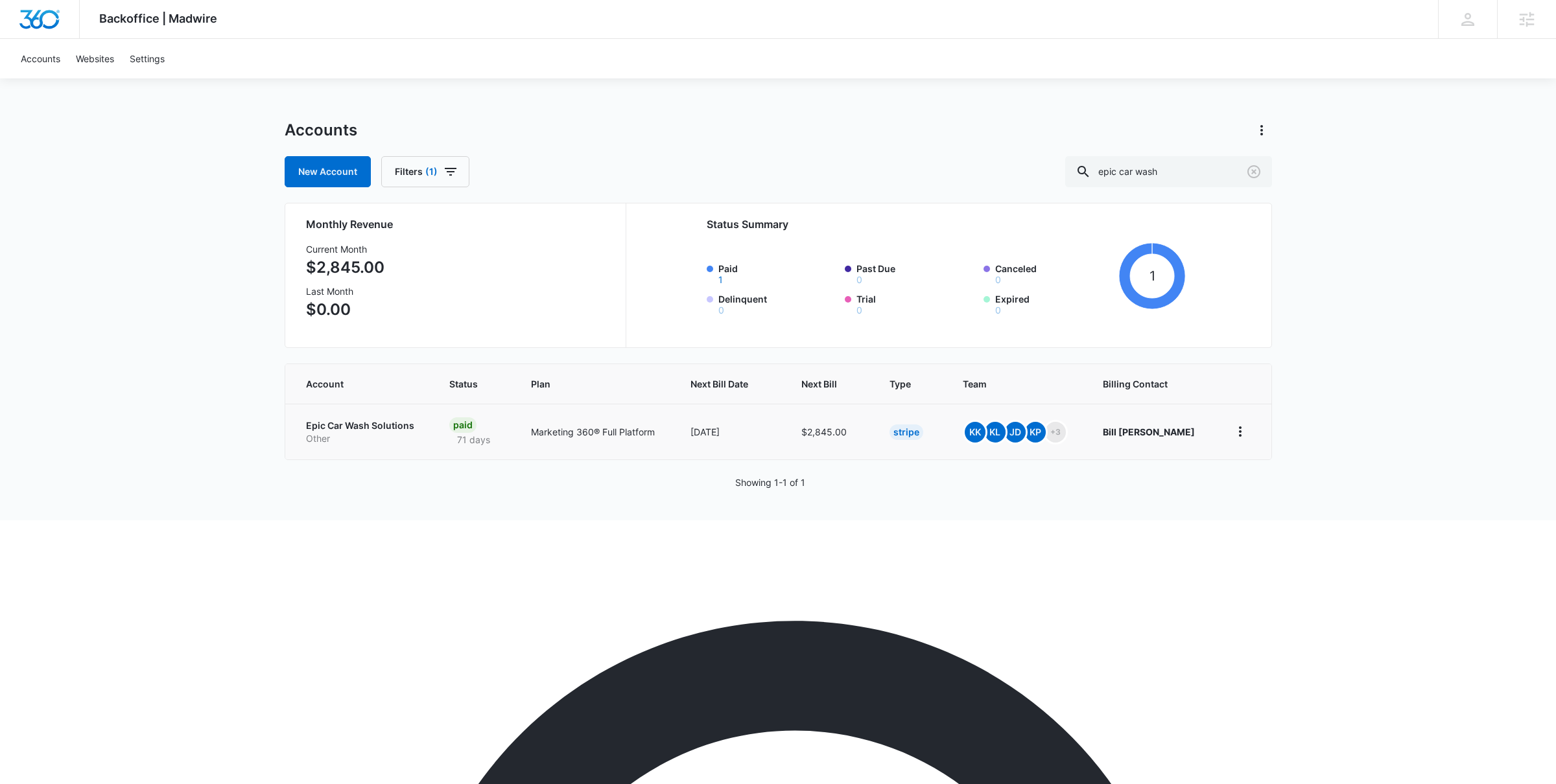
click at [363, 422] on p "Epic Car Wash Solutions" at bounding box center [362, 426] width 112 height 13
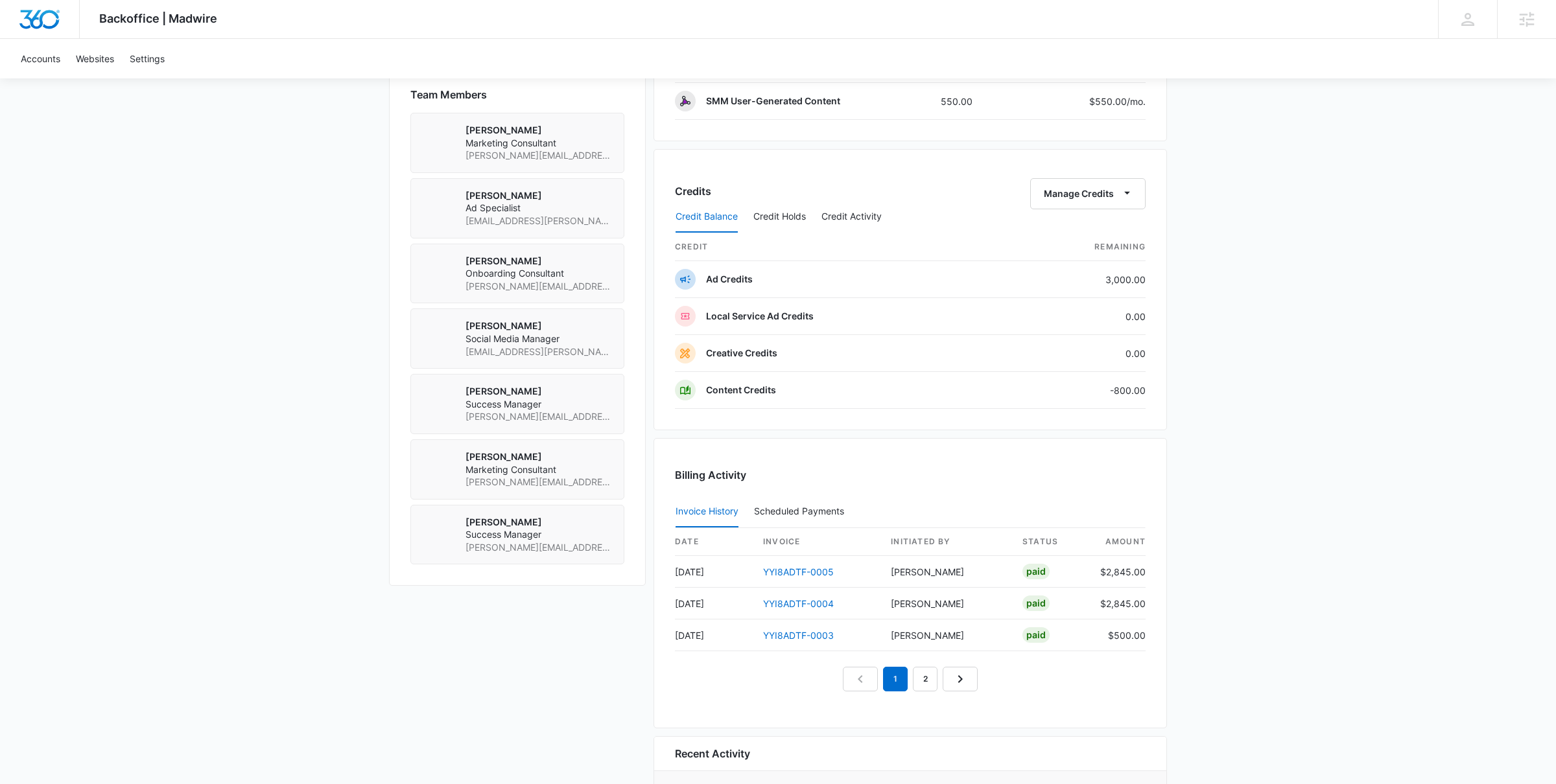
scroll to position [931, 0]
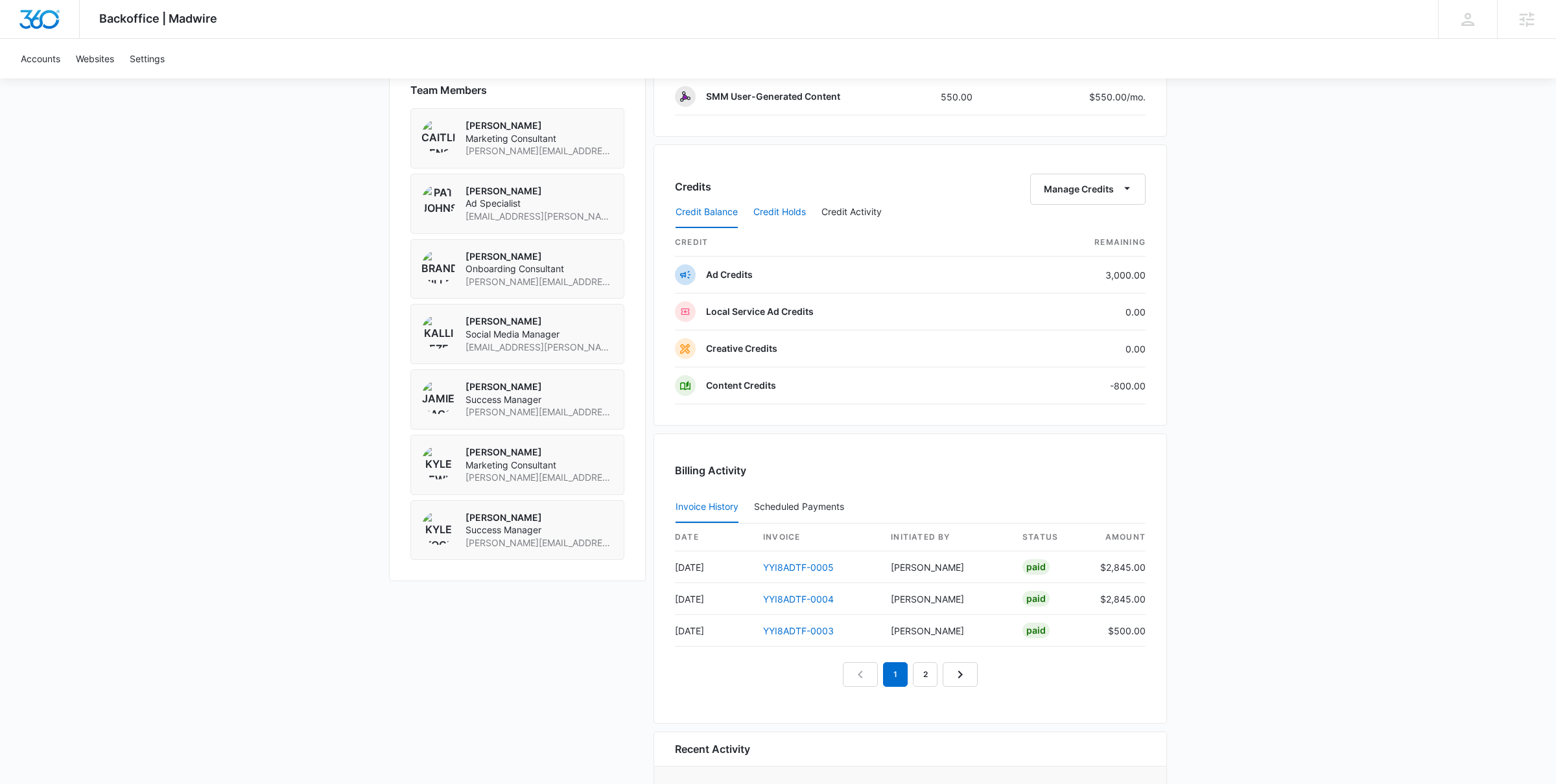
click at [778, 208] on button "Credit Holds" at bounding box center [780, 212] width 53 height 31
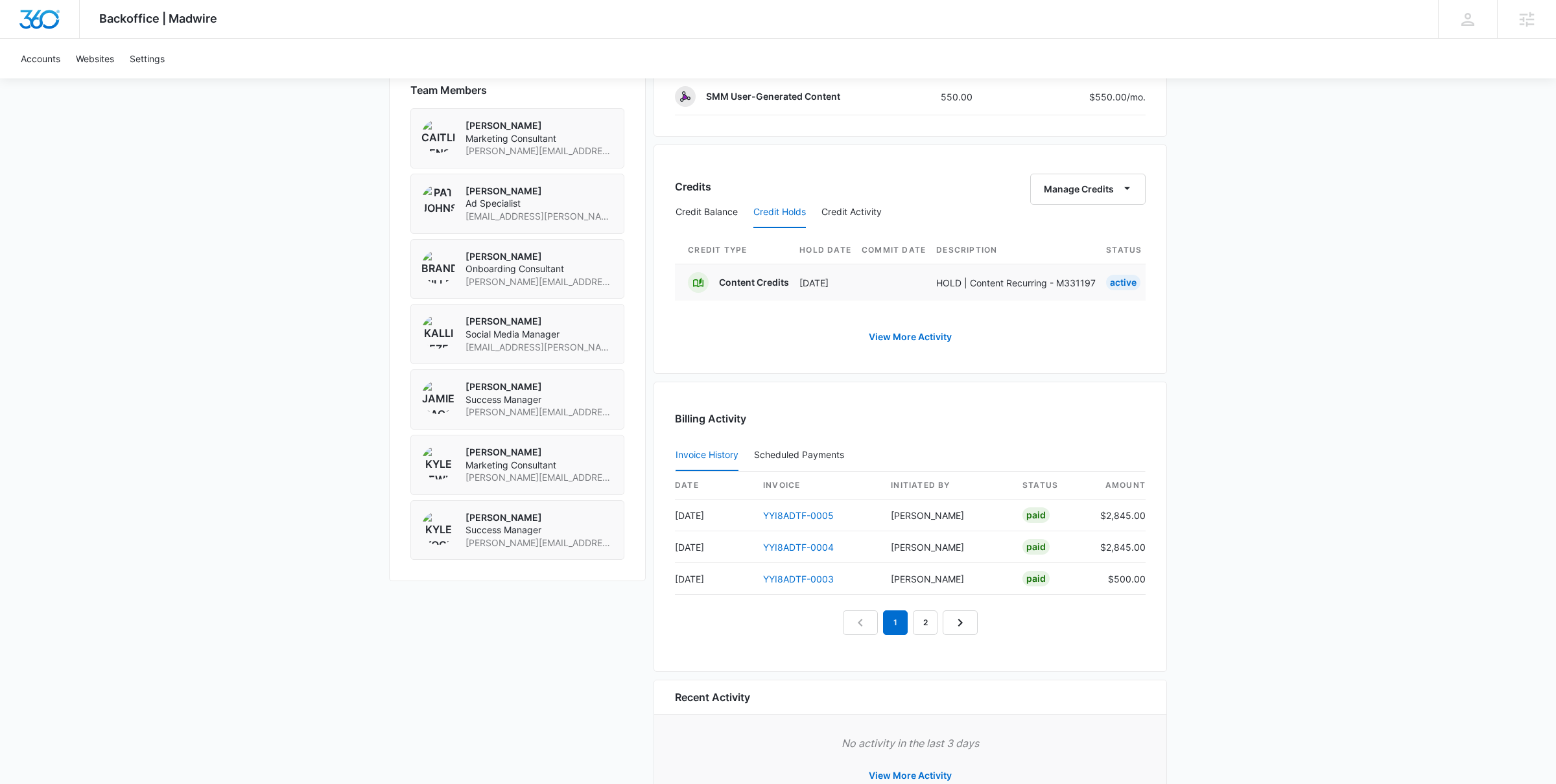
click at [839, 274] on td "Aug 25" at bounding box center [830, 282] width 62 height 37
click at [742, 281] on p "Content Credits" at bounding box center [754, 283] width 70 height 13
